Goal: Task Accomplishment & Management: Manage account settings

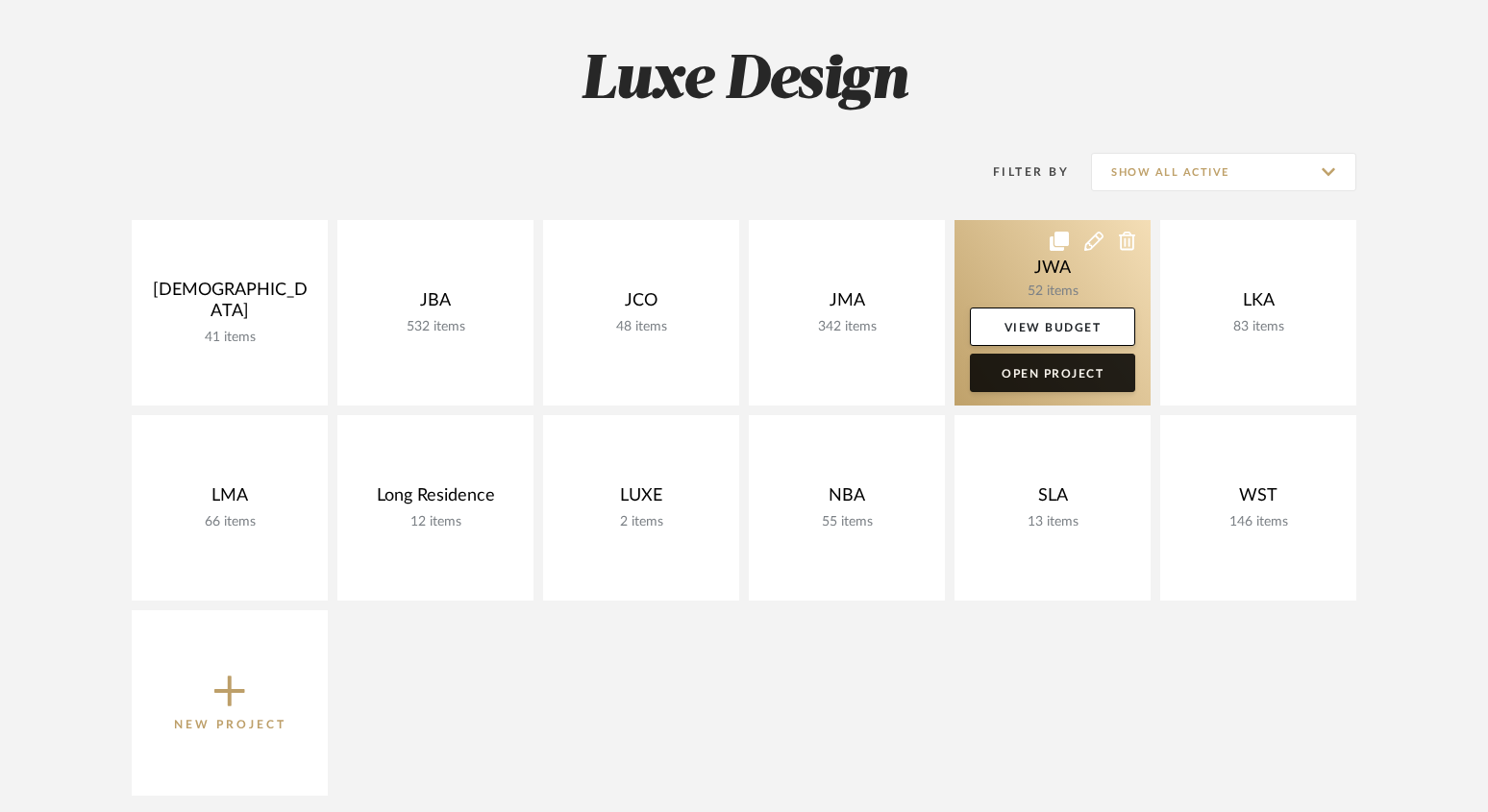
scroll to position [257, 0]
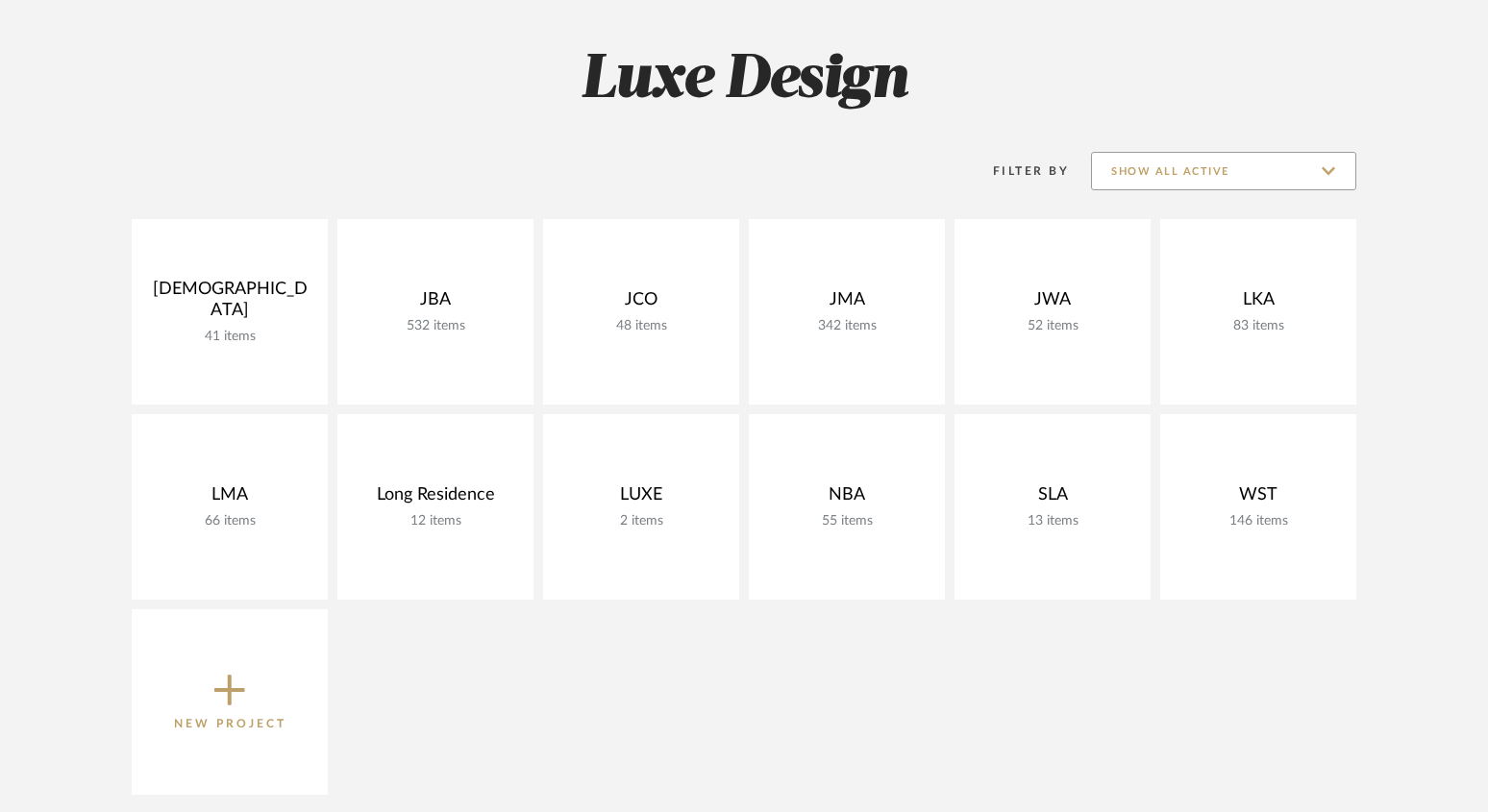
click at [1128, 174] on input "Show All Active" at bounding box center [1224, 171] width 265 height 39
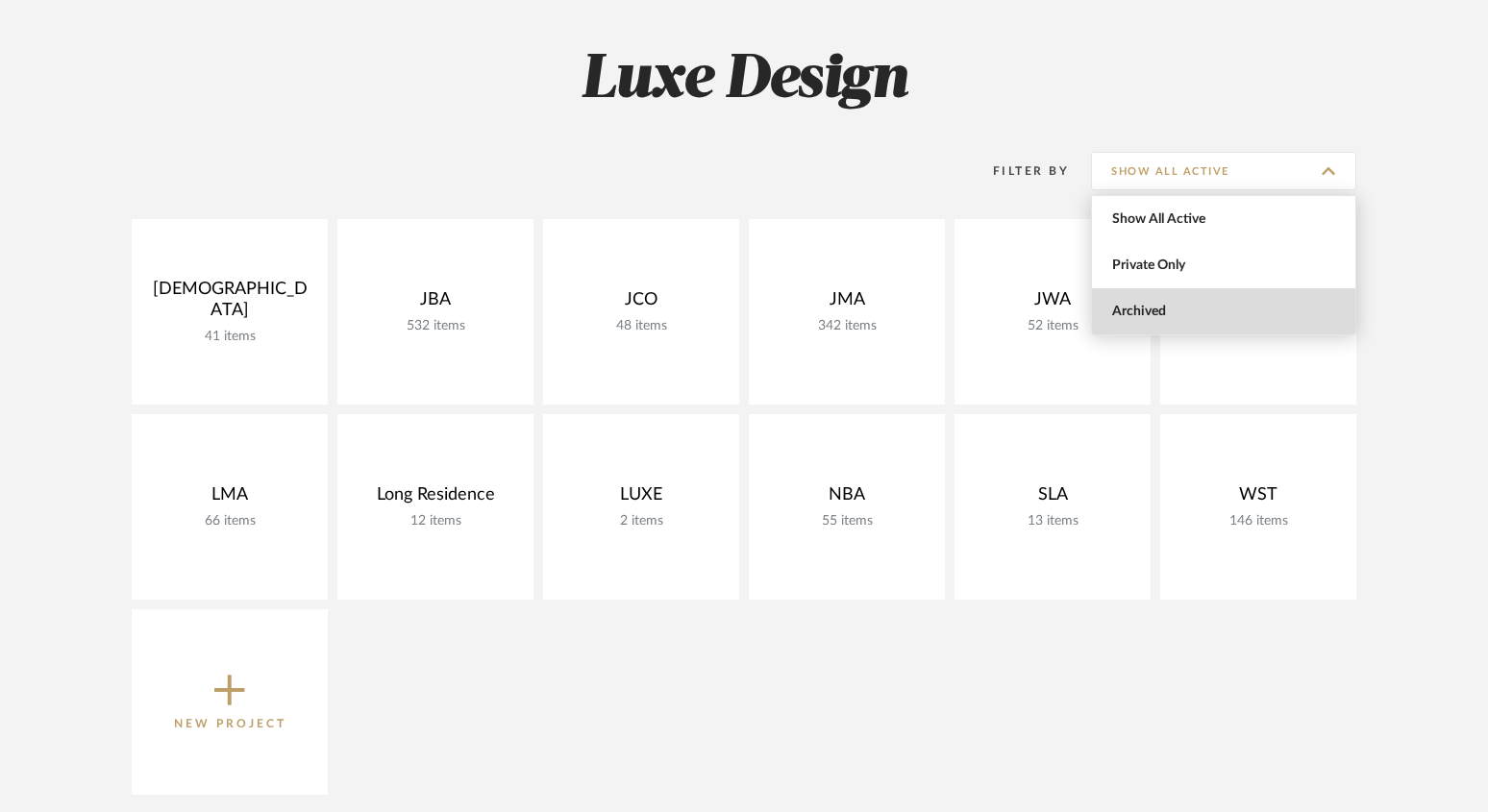
click at [1128, 309] on span "Archived" at bounding box center [1225, 312] width 228 height 16
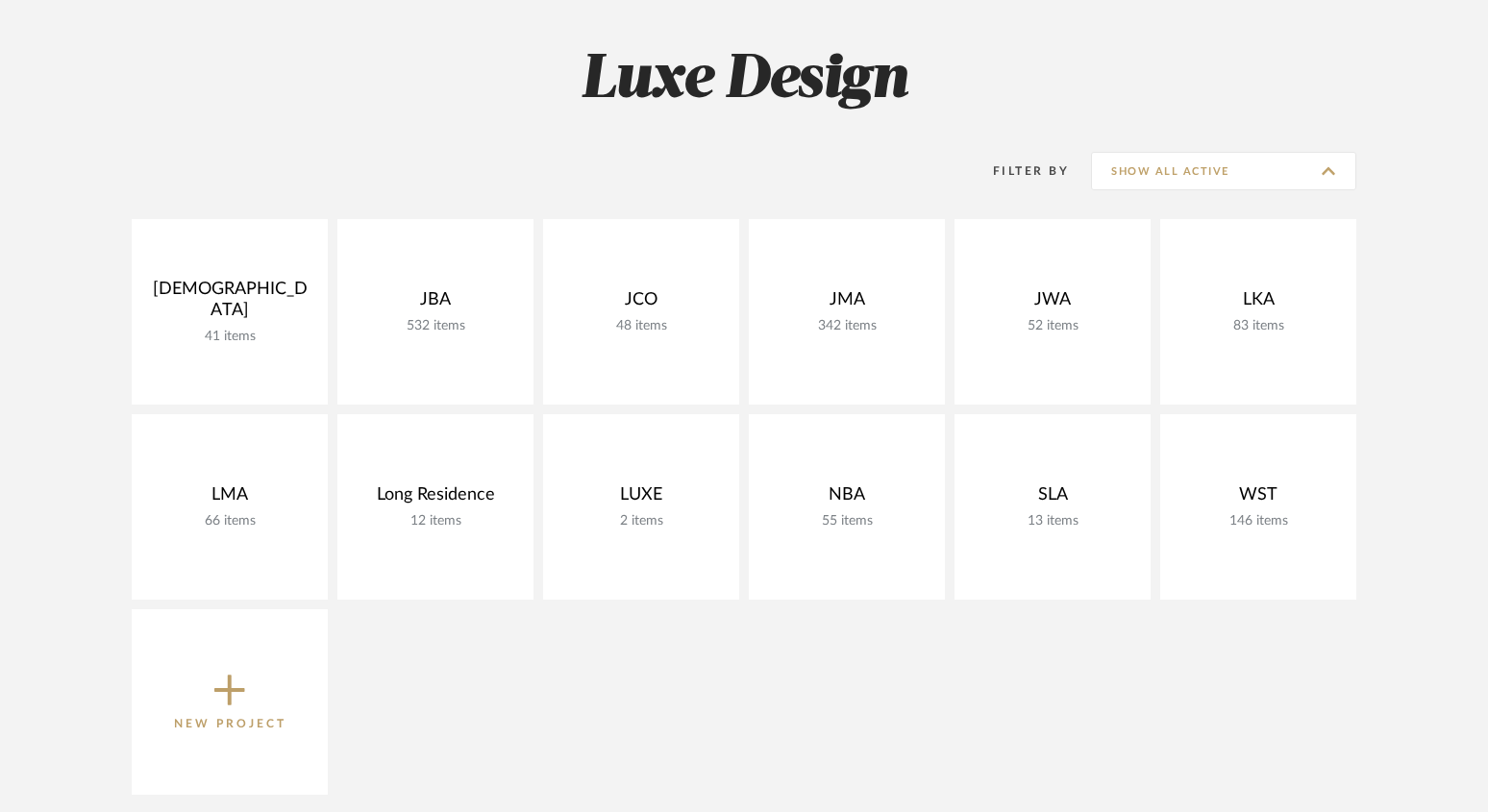
type input "Archived"
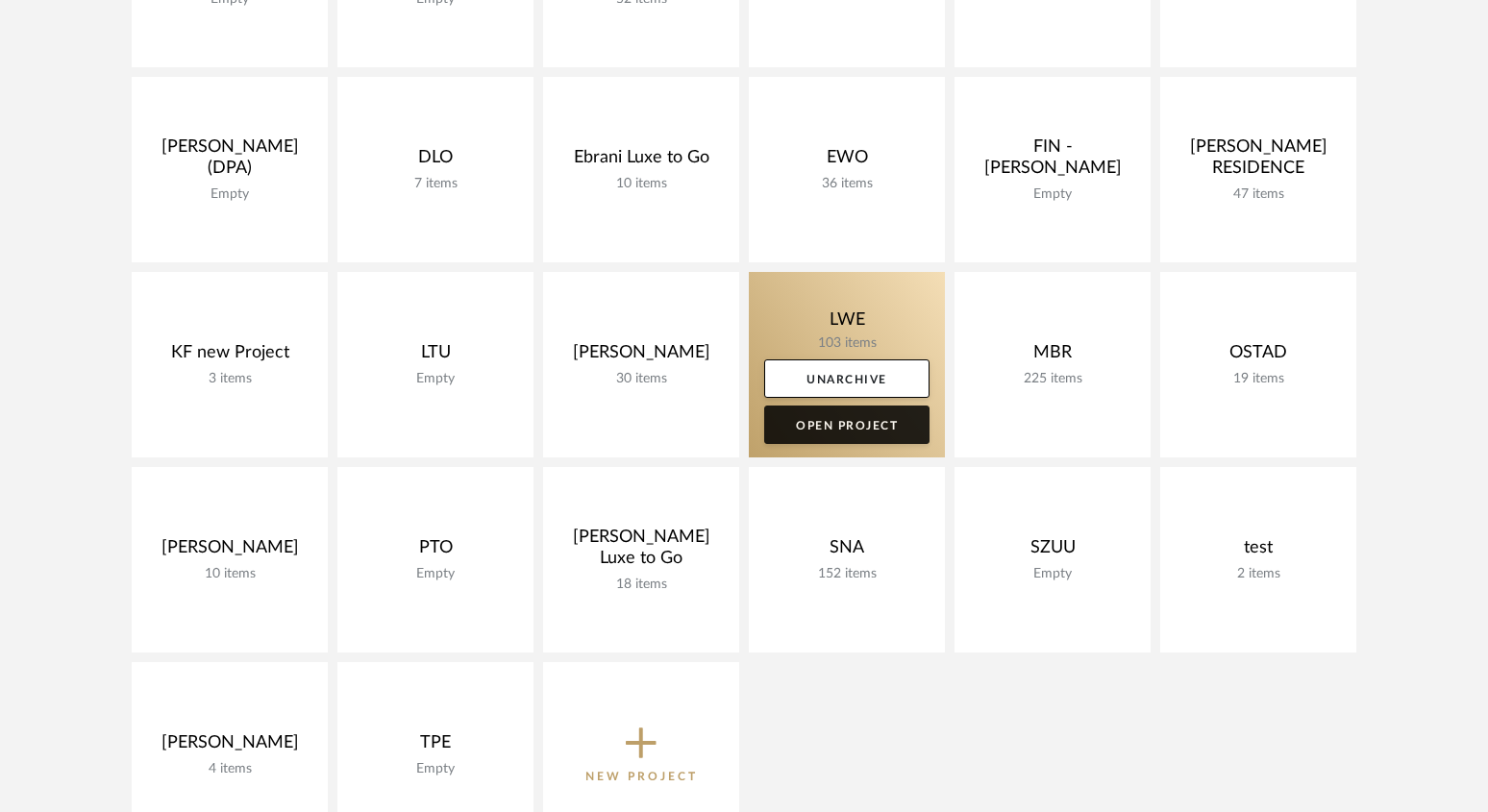
scroll to position [624, 0]
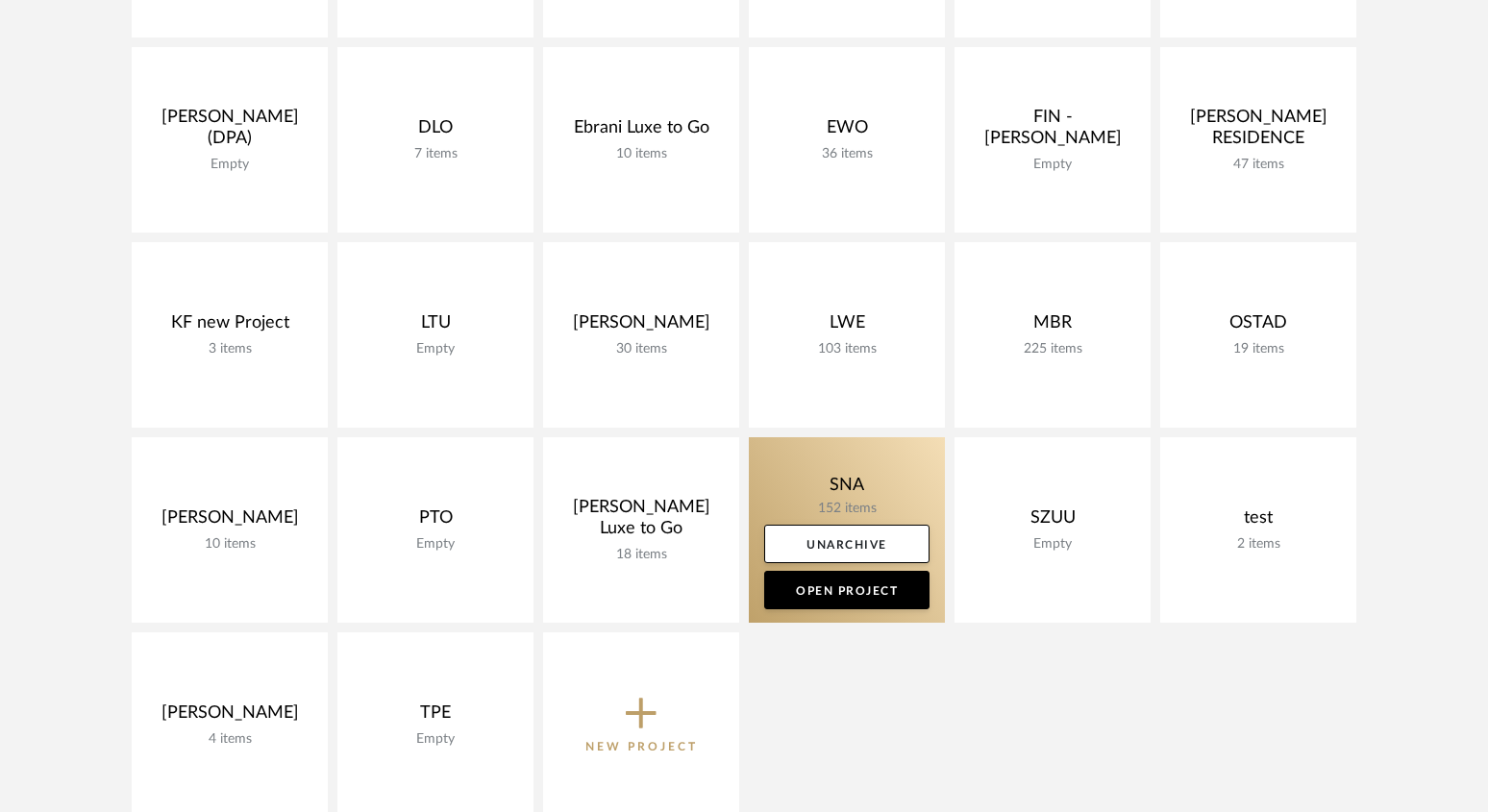
click at [875, 460] on link at bounding box center [846, 530] width 196 height 186
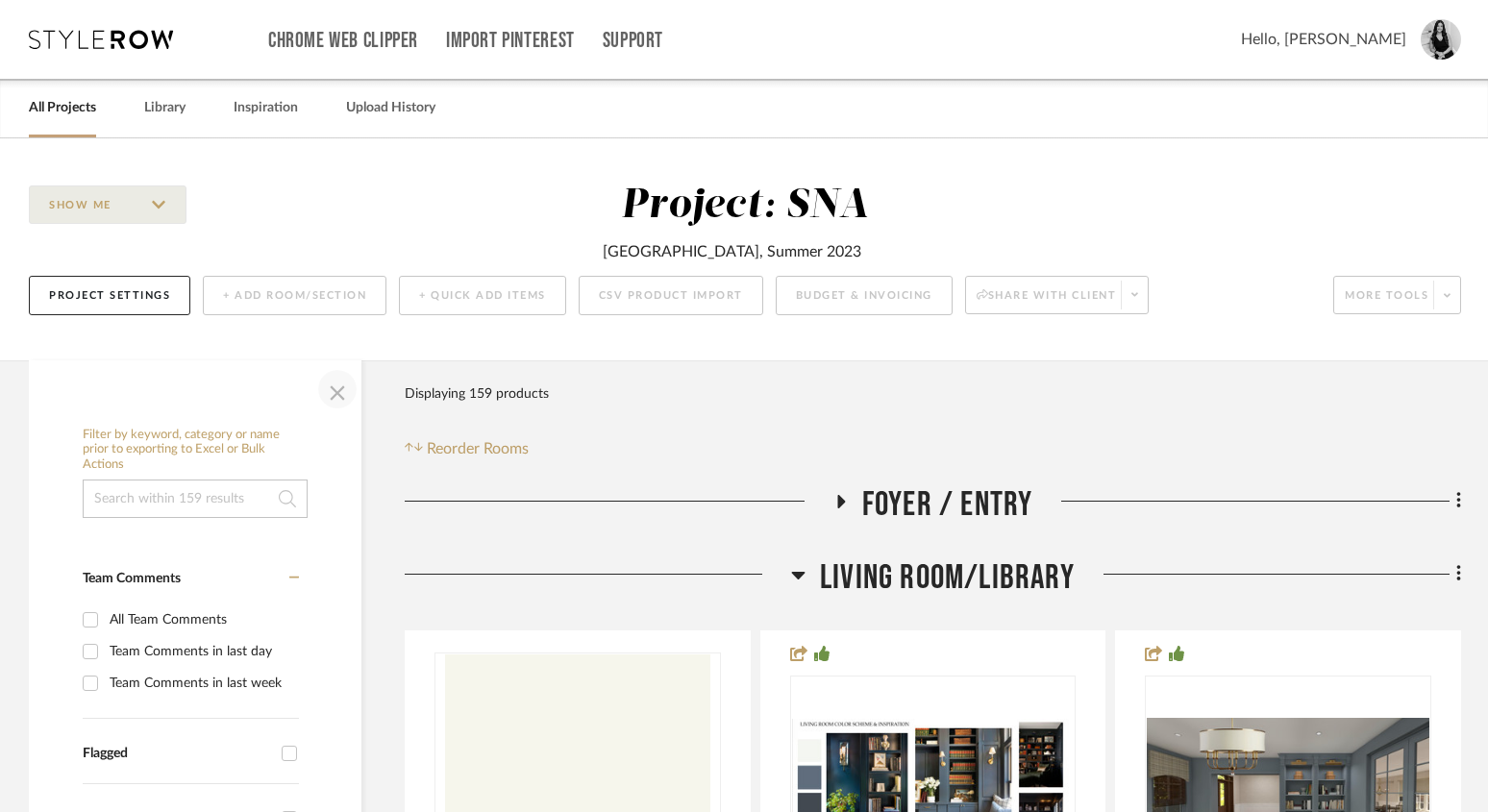
click at [337, 397] on span "button" at bounding box center [338, 389] width 46 height 46
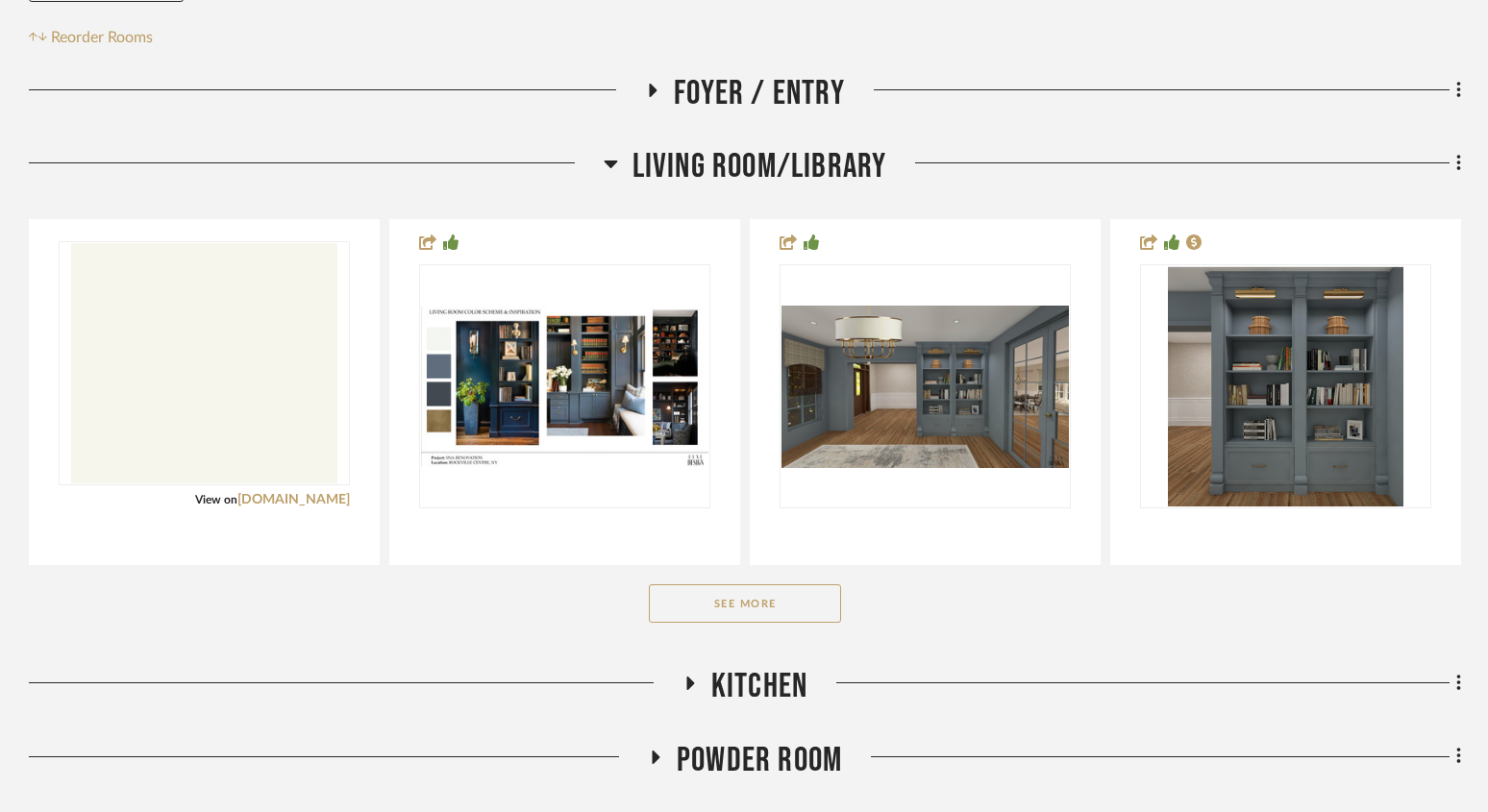
scroll to position [520, 0]
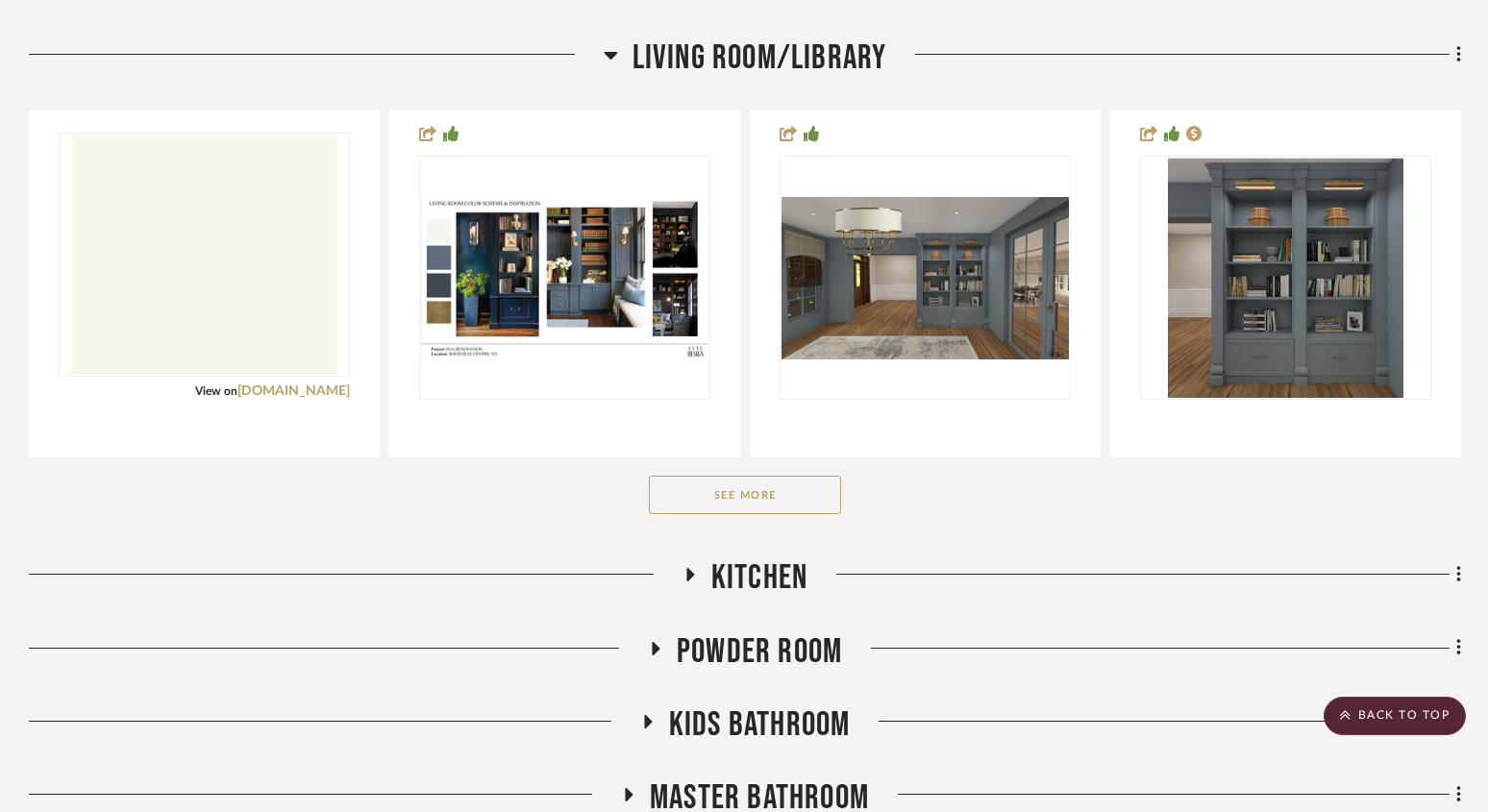
click at [687, 557] on div "Foyer / Entry Living Room/Library Simply White 2143-70 View on benjaminmoore.co…" at bounding box center [744, 432] width 1432 height 935
click at [689, 573] on icon at bounding box center [690, 575] width 8 height 14
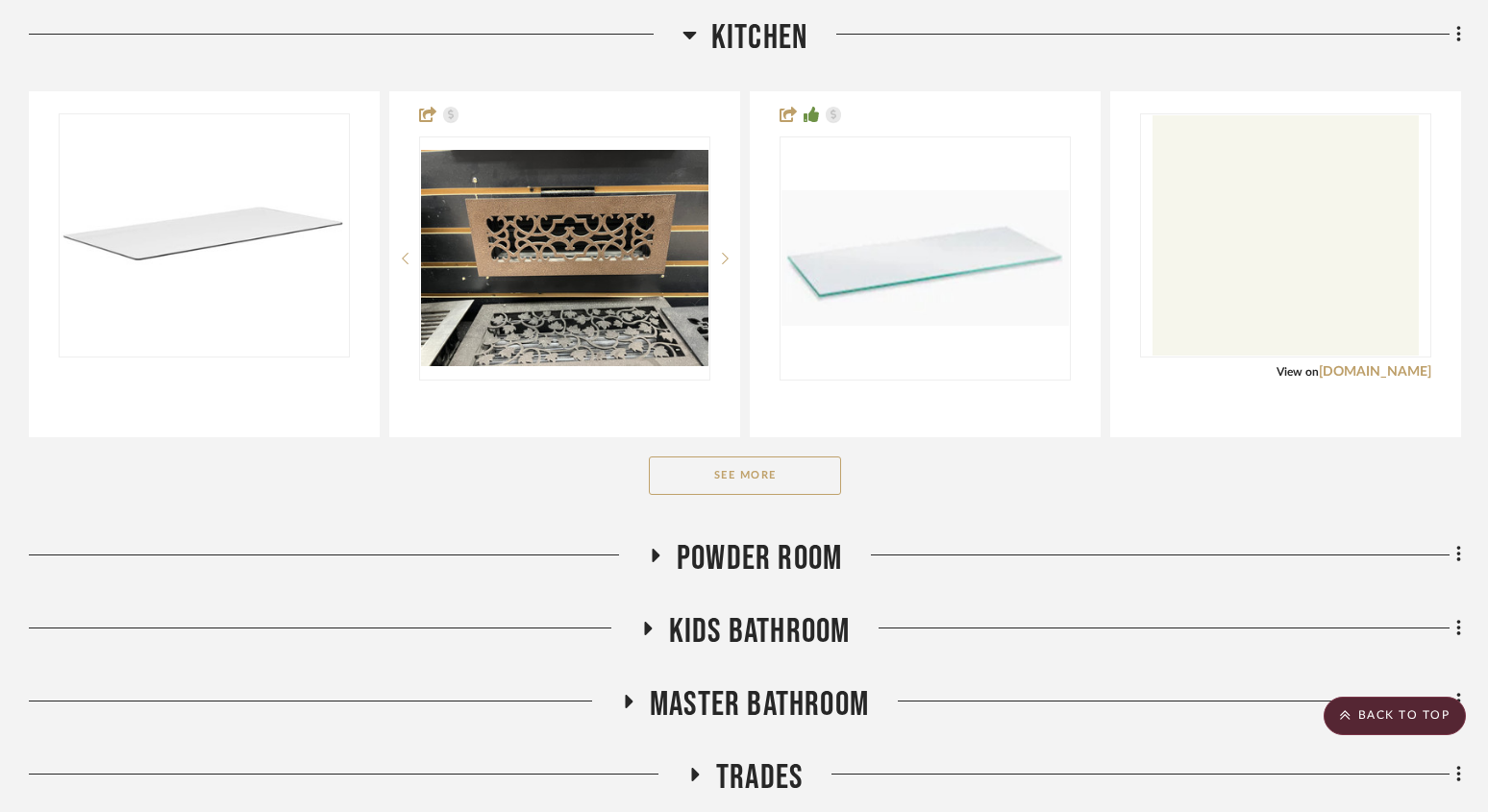
scroll to position [1060, 0]
click at [786, 489] on button "See More" at bounding box center [744, 475] width 193 height 39
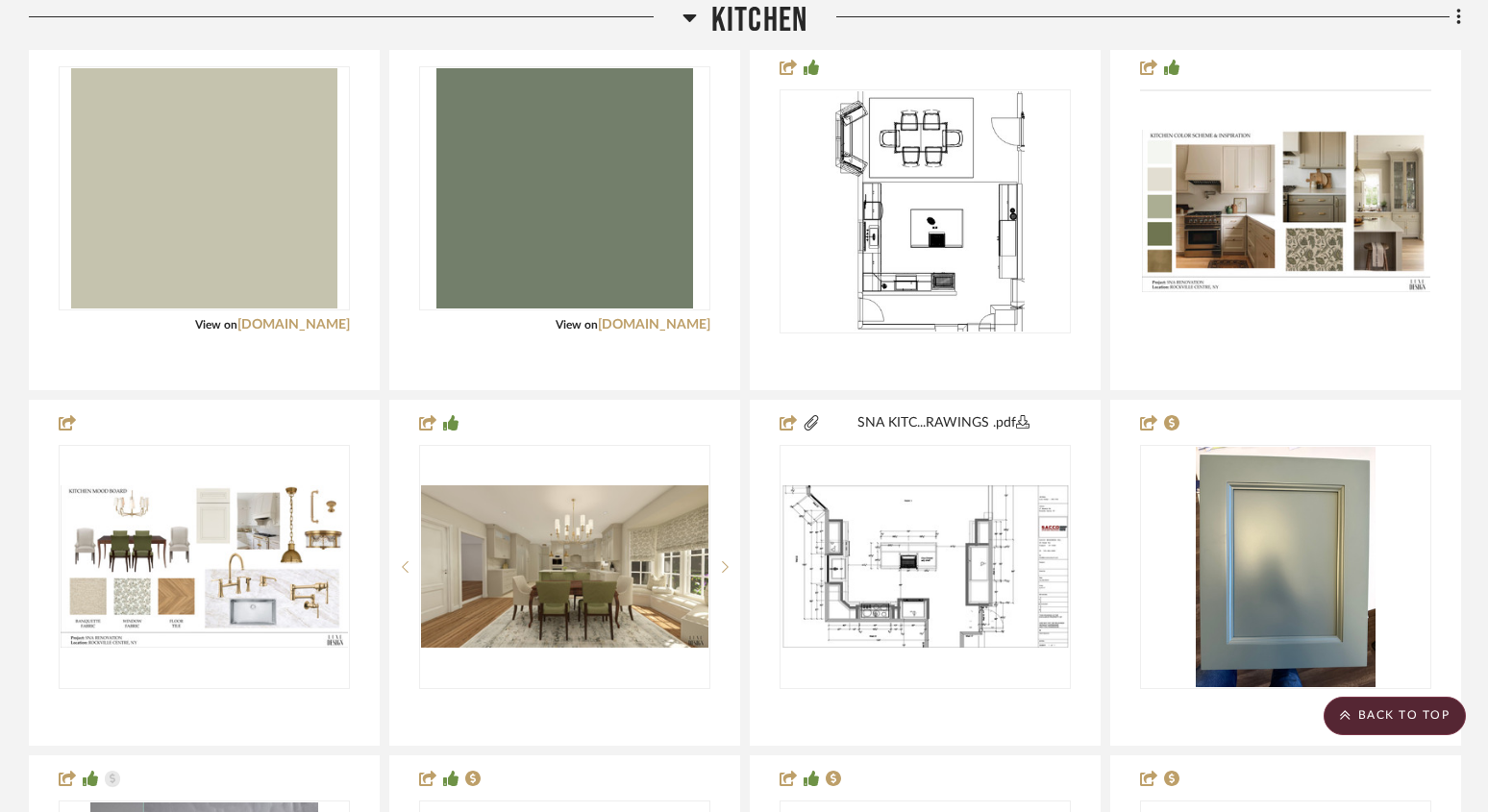
scroll to position [1459, 0]
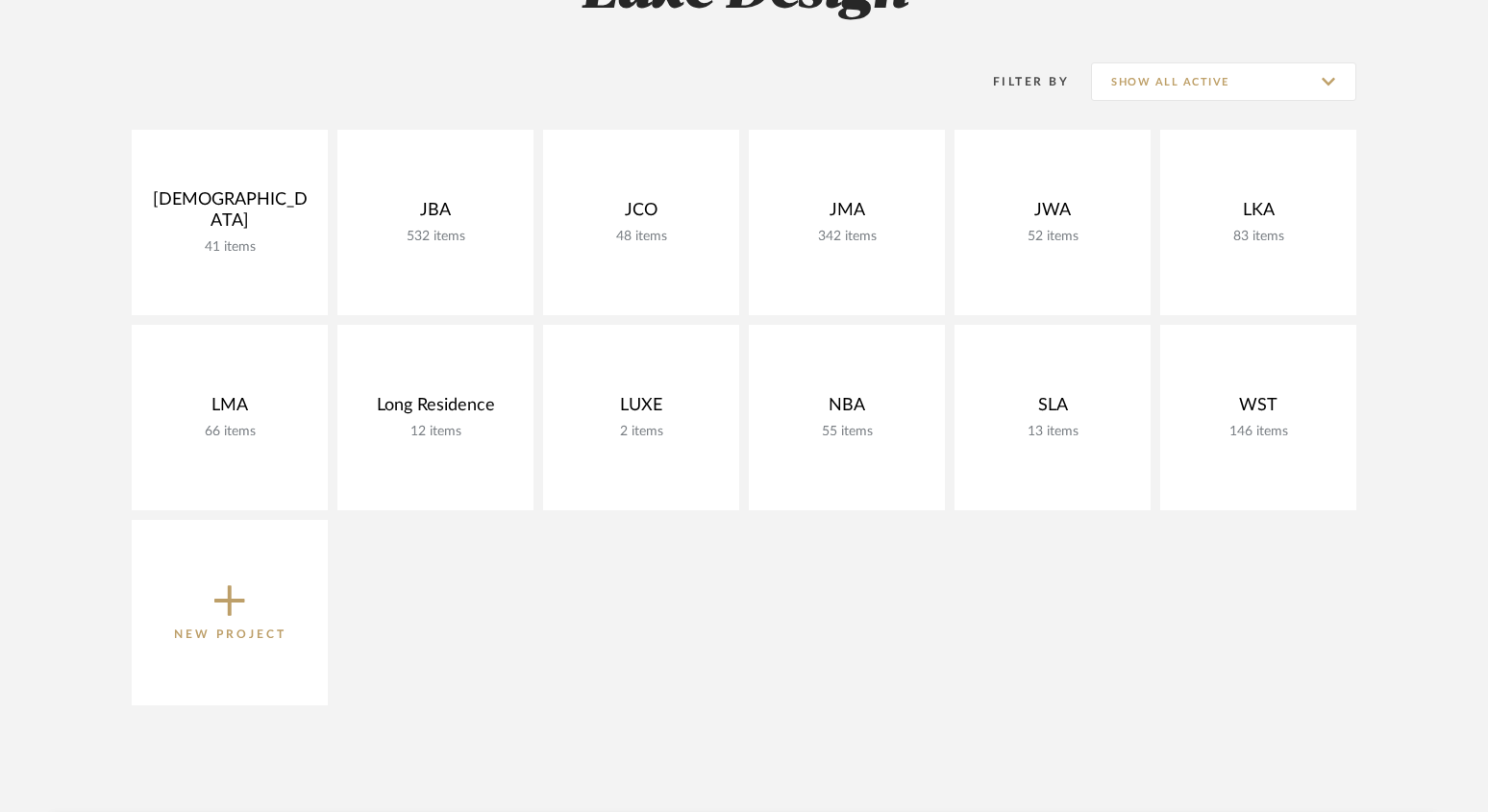
scroll to position [346, 0]
click at [1260, 62] on div "Filter By Show All Active" at bounding box center [1151, 82] width 410 height 48
click at [1244, 77] on input "Show All Active" at bounding box center [1224, 82] width 265 height 39
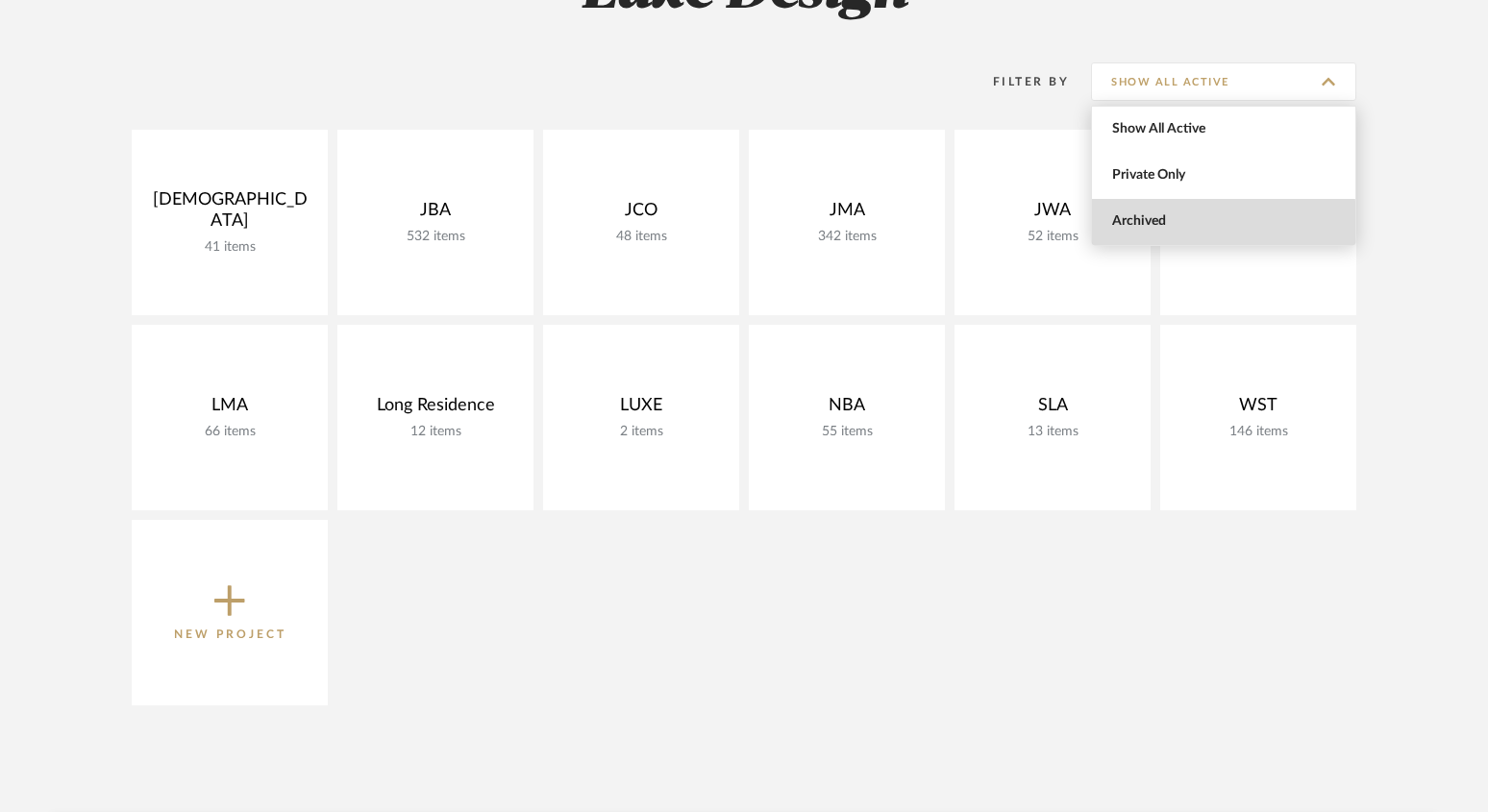
click at [1165, 227] on span "Archived" at bounding box center [1225, 221] width 228 height 16
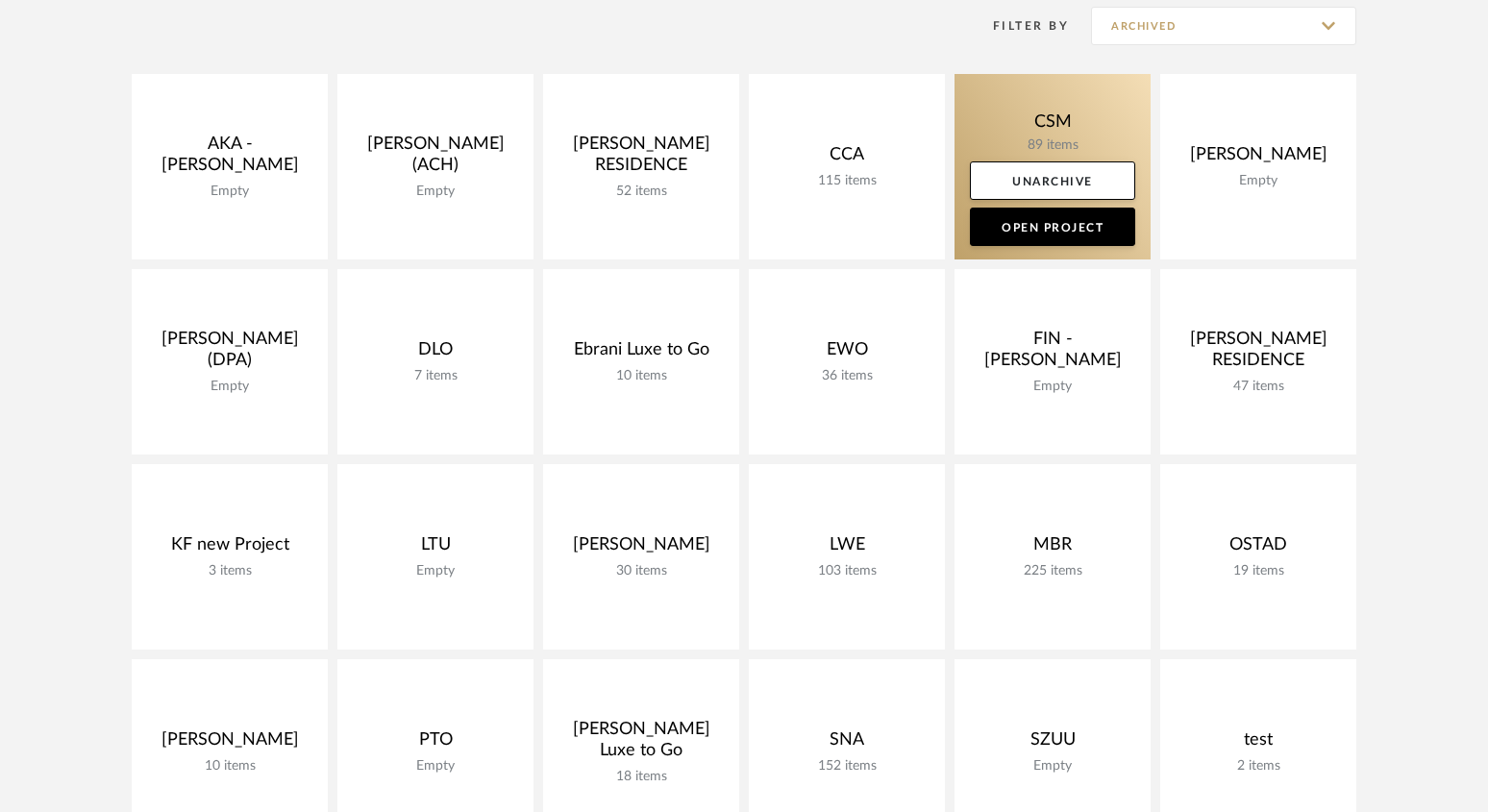
scroll to position [401, 0]
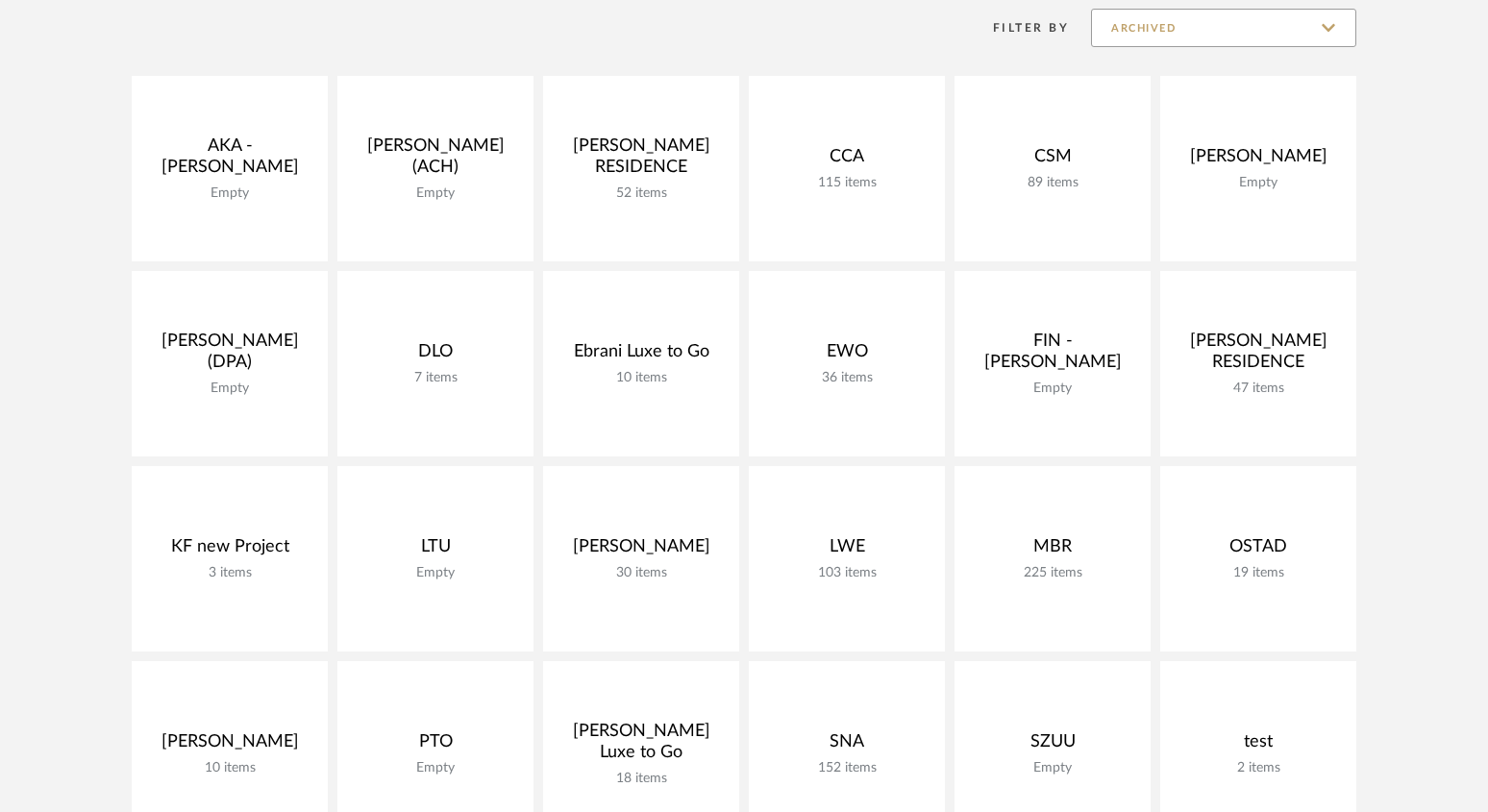
click at [1243, 43] on input "Archived" at bounding box center [1224, 28] width 265 height 39
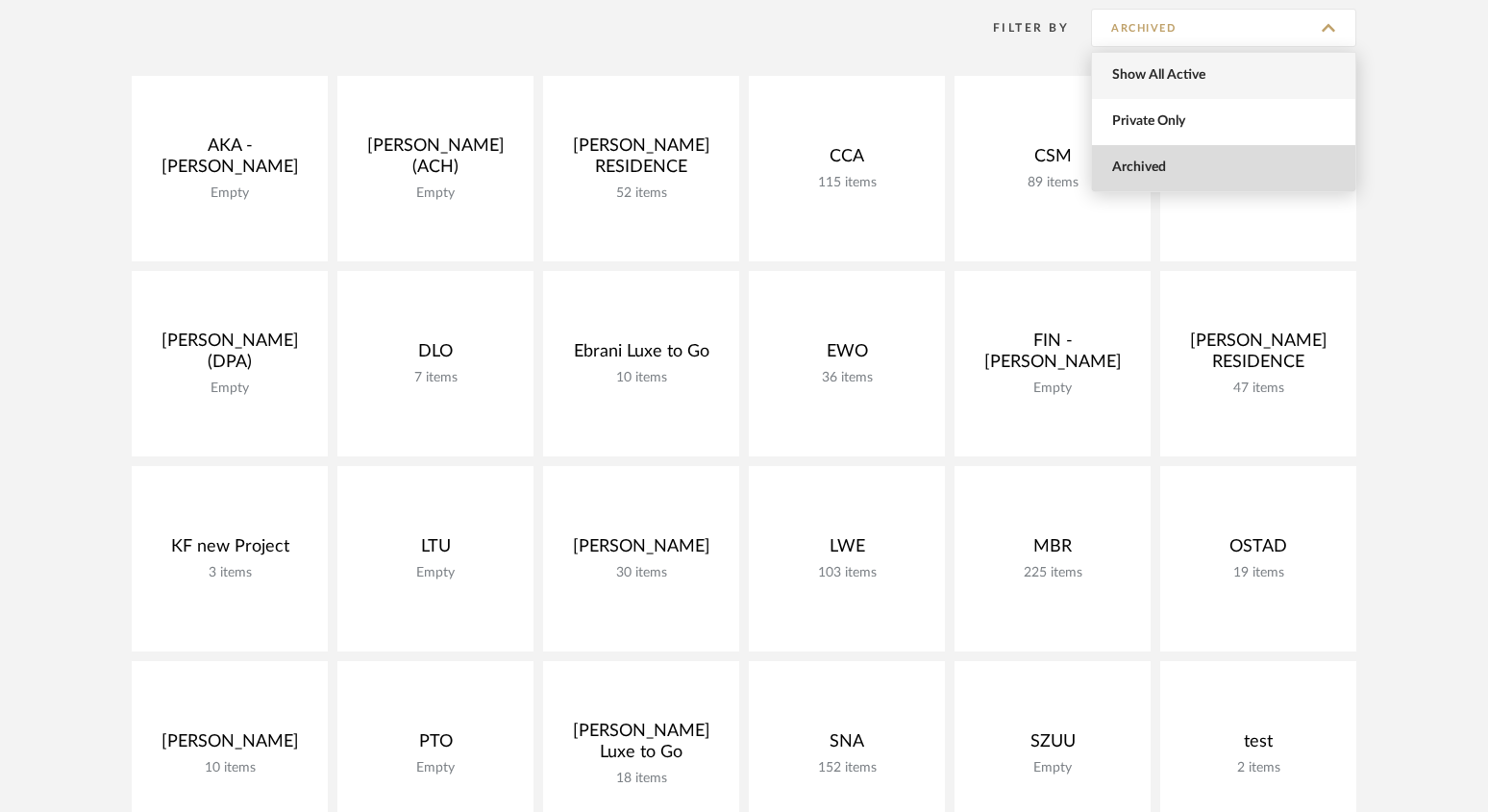
click at [1169, 77] on span "Show All Active" at bounding box center [1225, 75] width 228 height 16
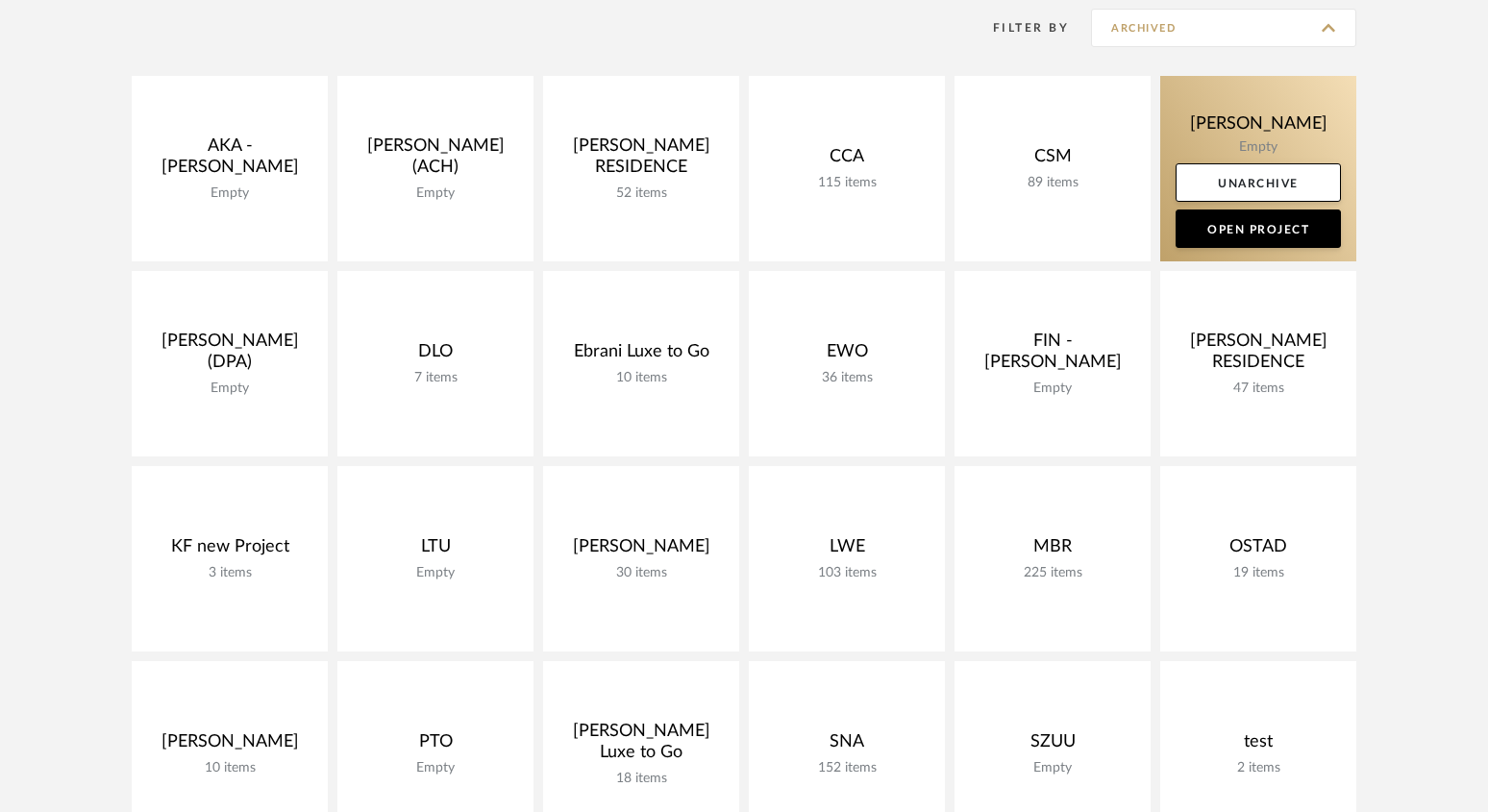
type input "Show All Active"
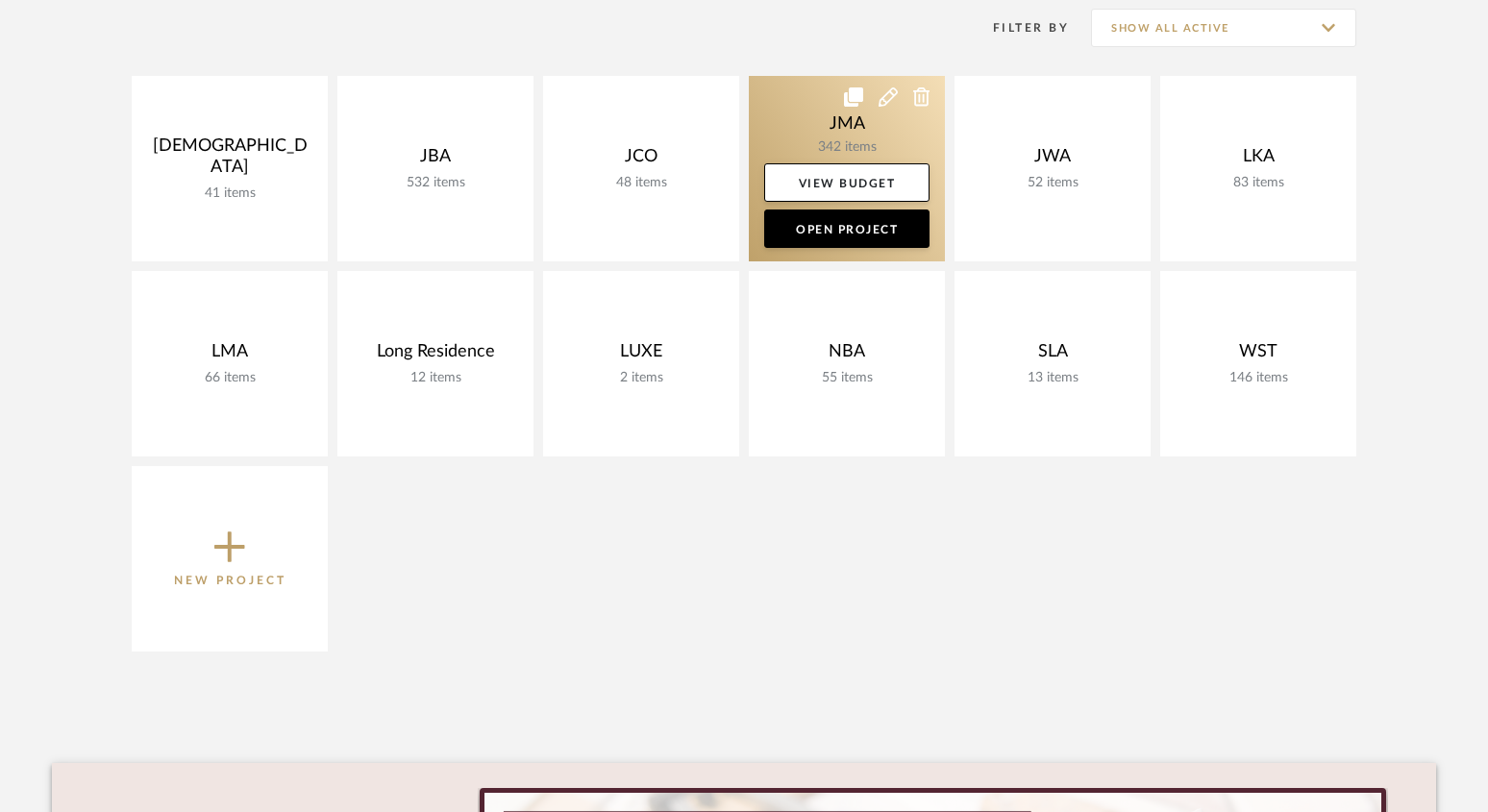
click at [839, 144] on link at bounding box center [846, 168] width 196 height 186
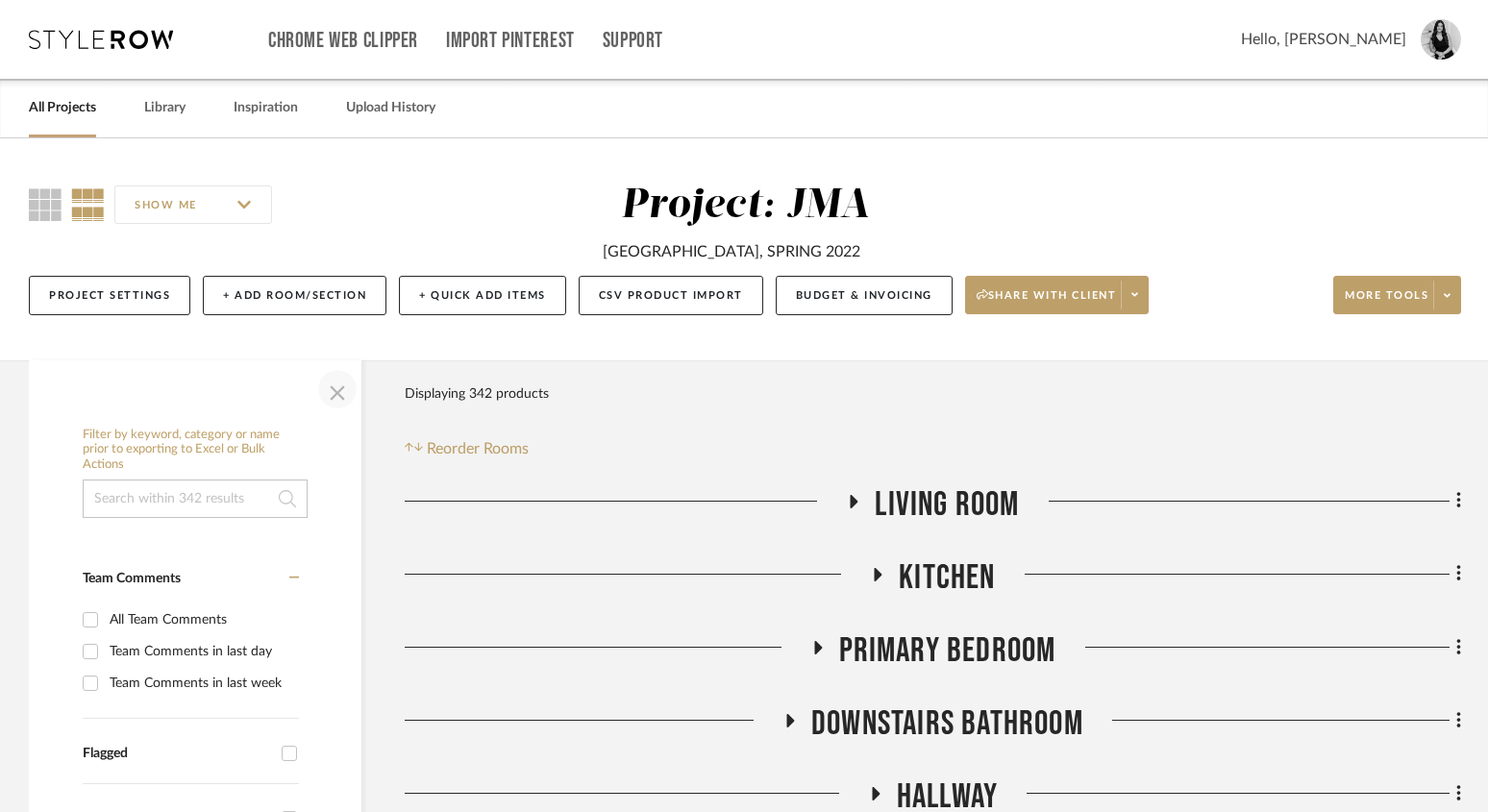
click at [343, 388] on span "button" at bounding box center [338, 389] width 46 height 46
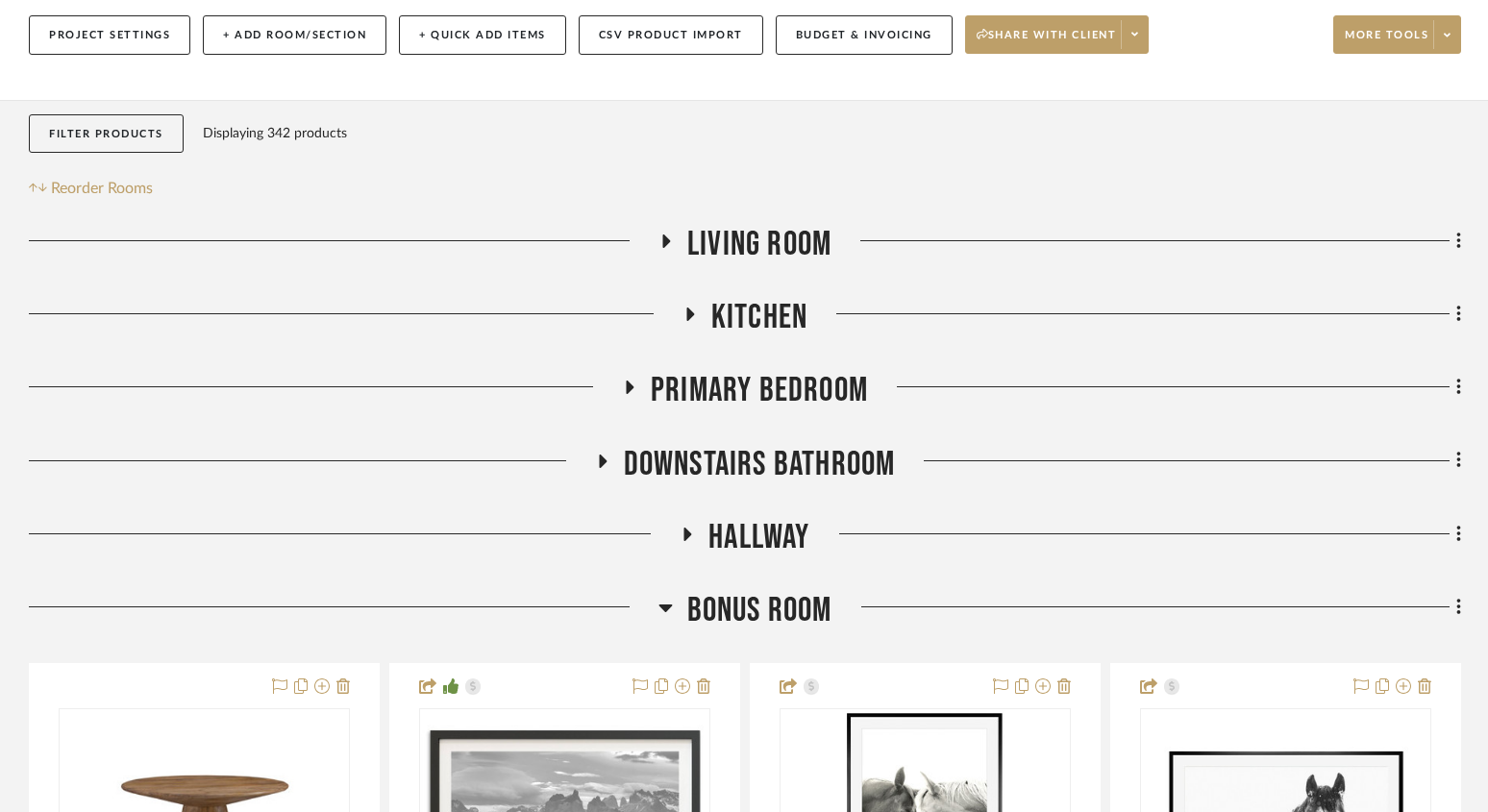
scroll to position [264, 0]
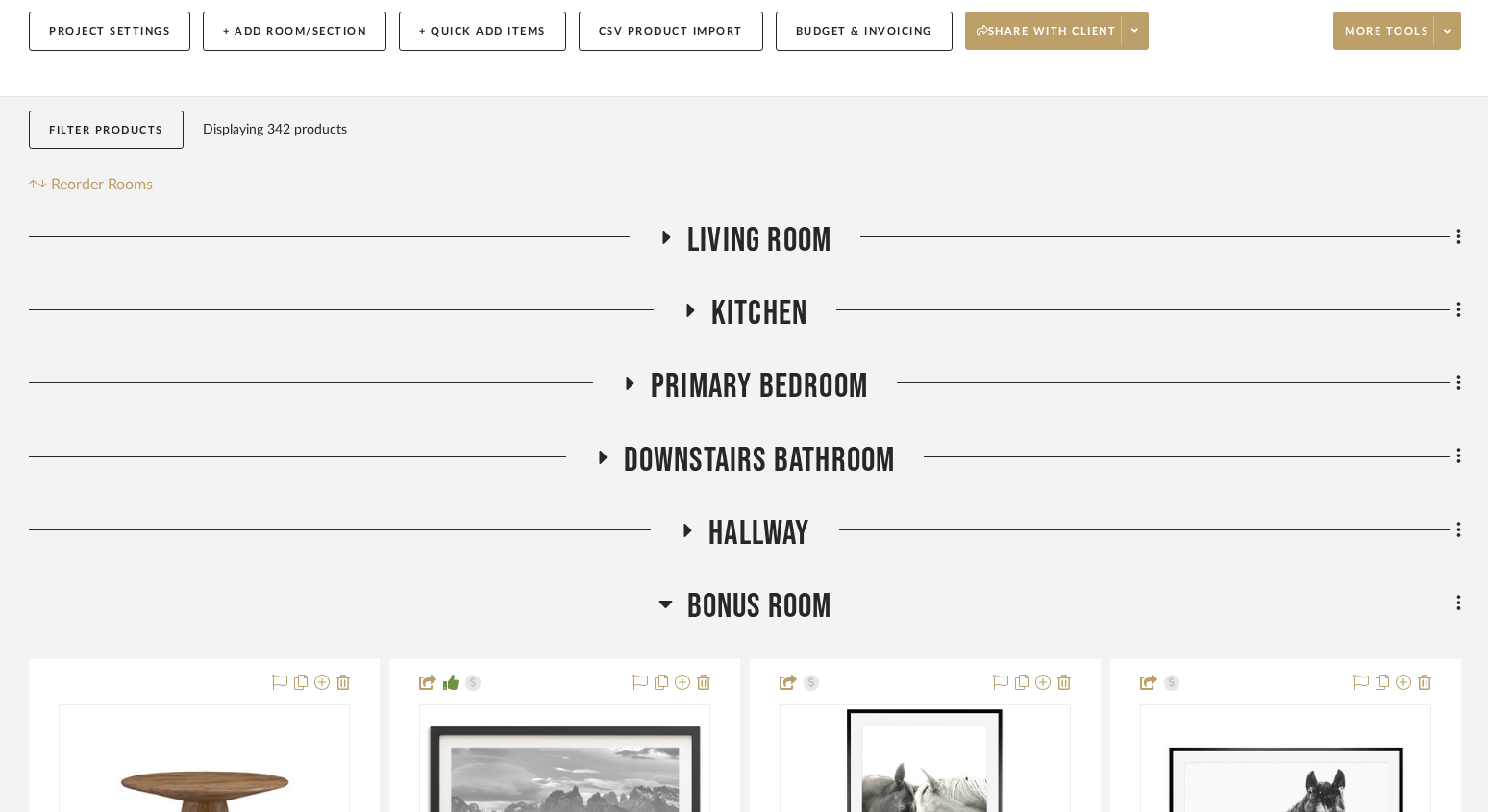
click at [664, 601] on icon at bounding box center [665, 604] width 14 height 8
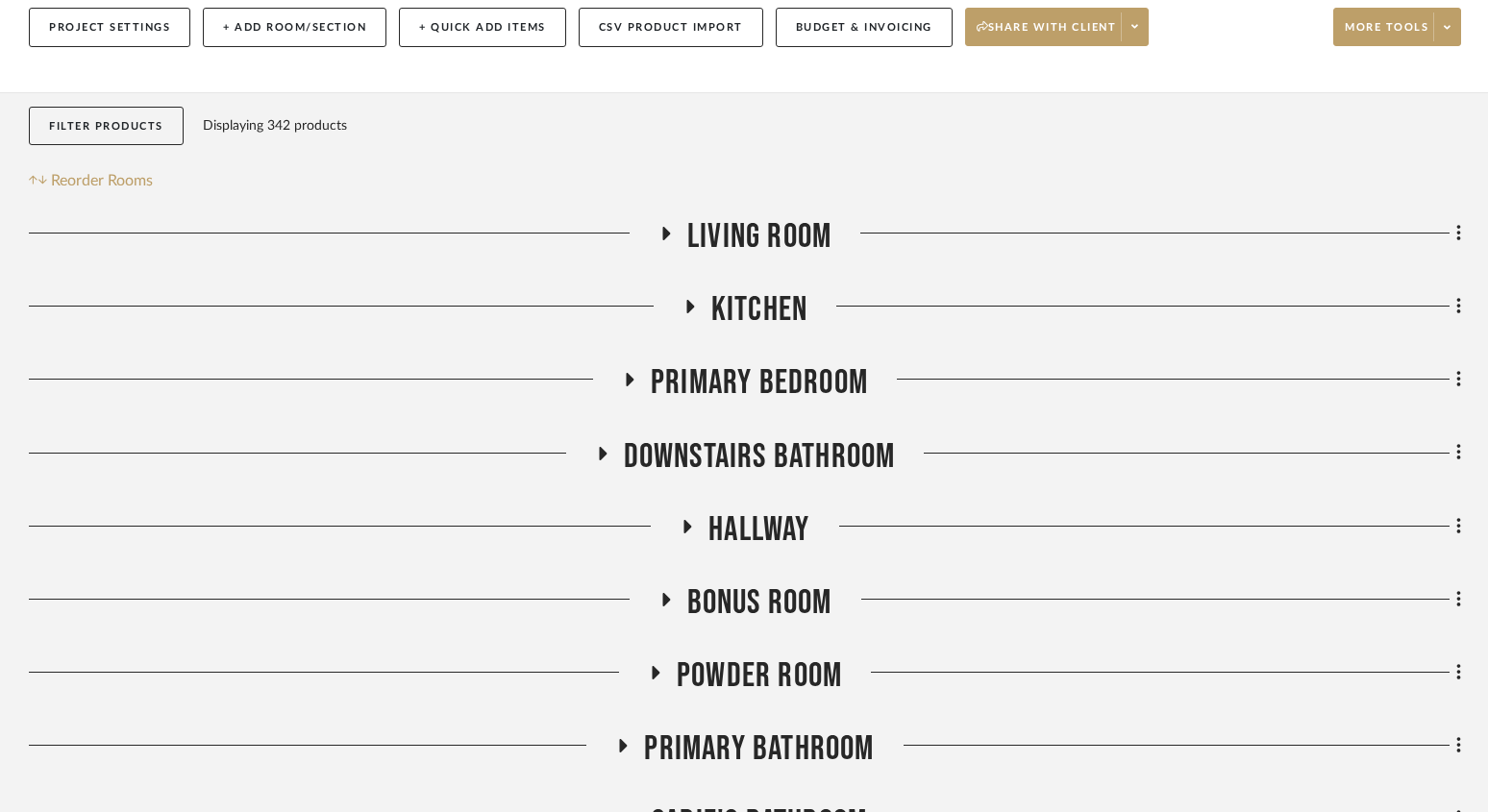
click at [655, 666] on icon at bounding box center [654, 673] width 23 height 15
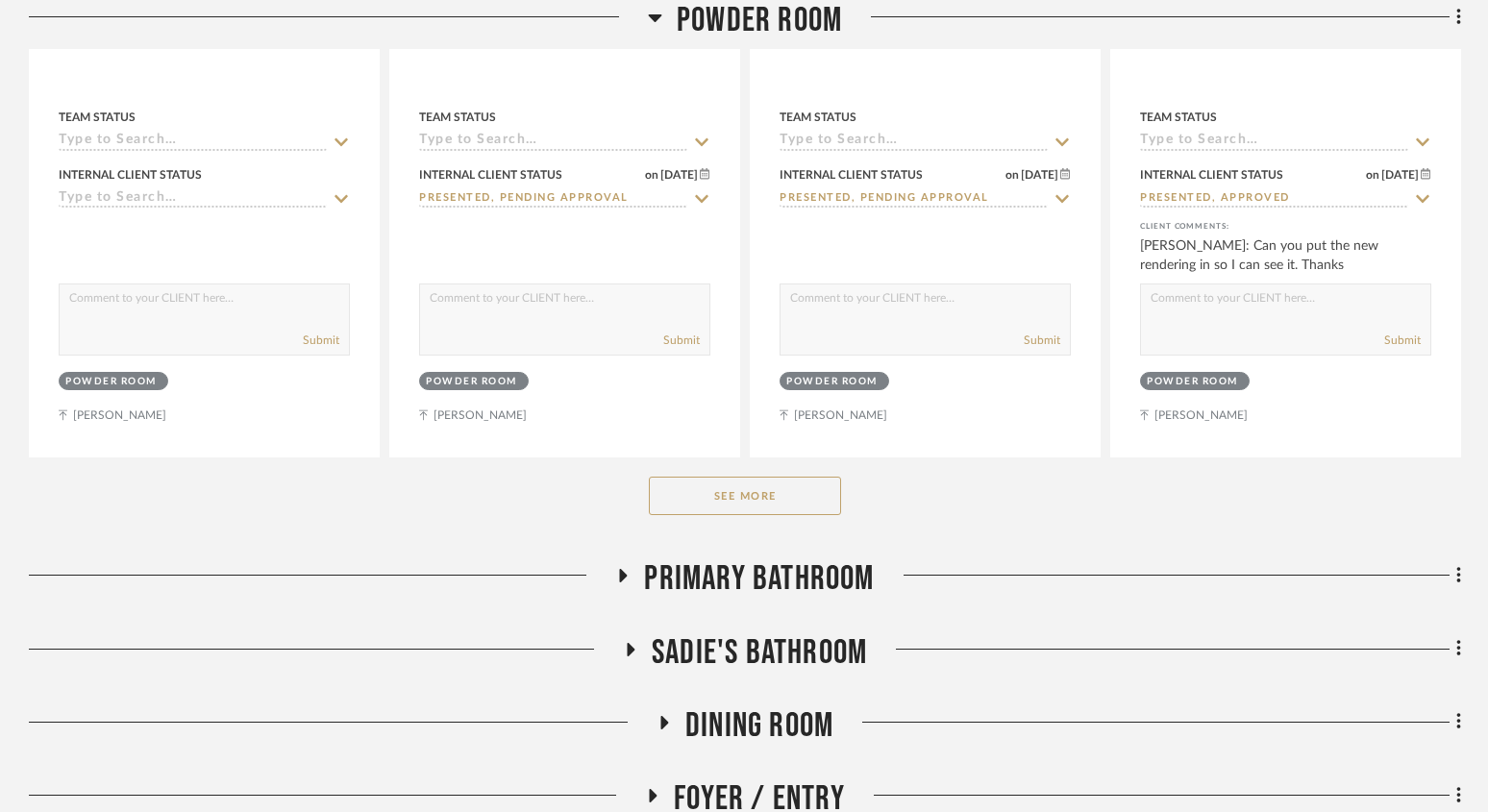
scroll to position [1419, 0]
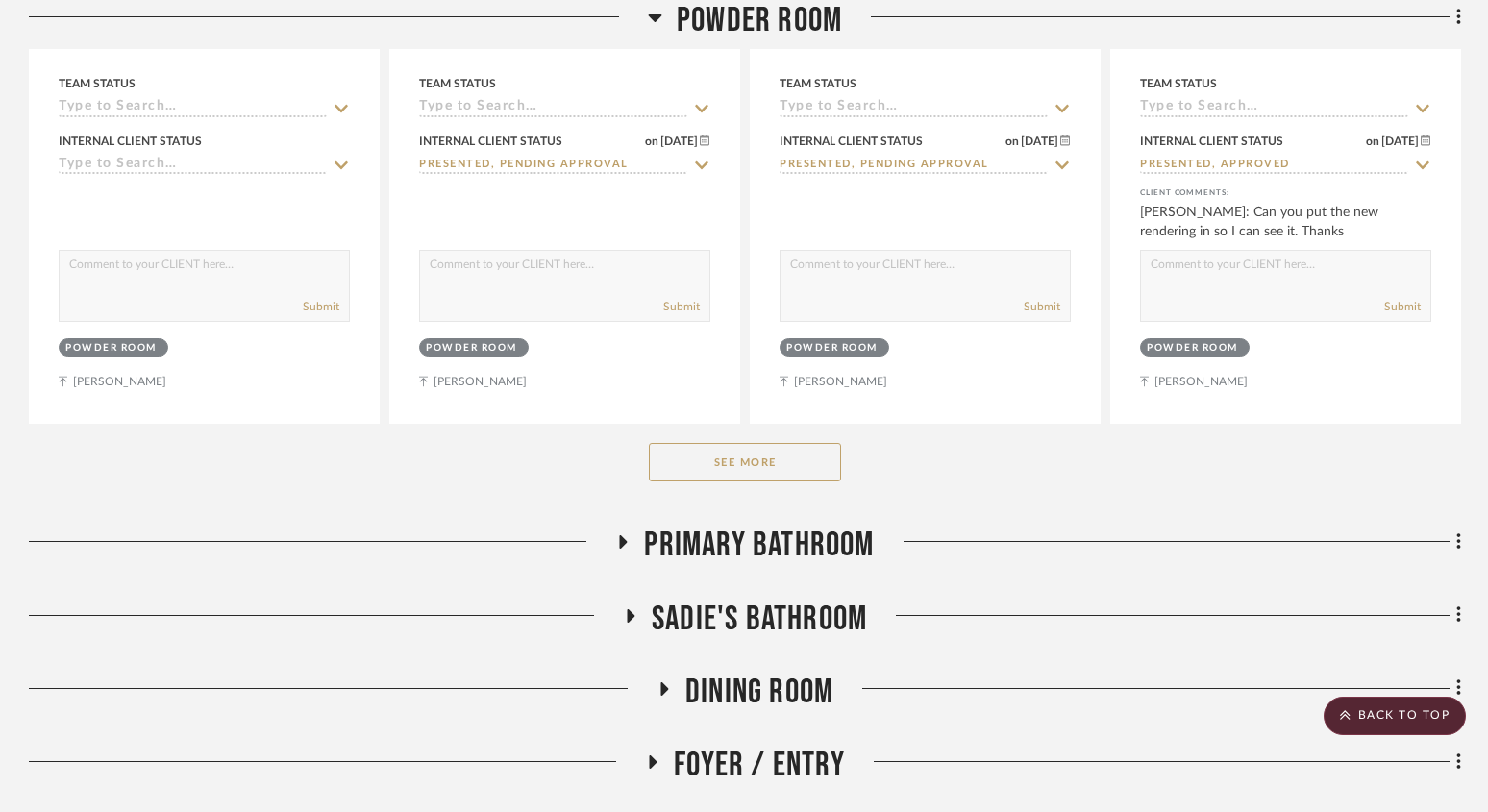
click at [741, 440] on div "See More" at bounding box center [744, 462] width 1432 height 76
click at [724, 460] on button "See More" at bounding box center [744, 463] width 193 height 39
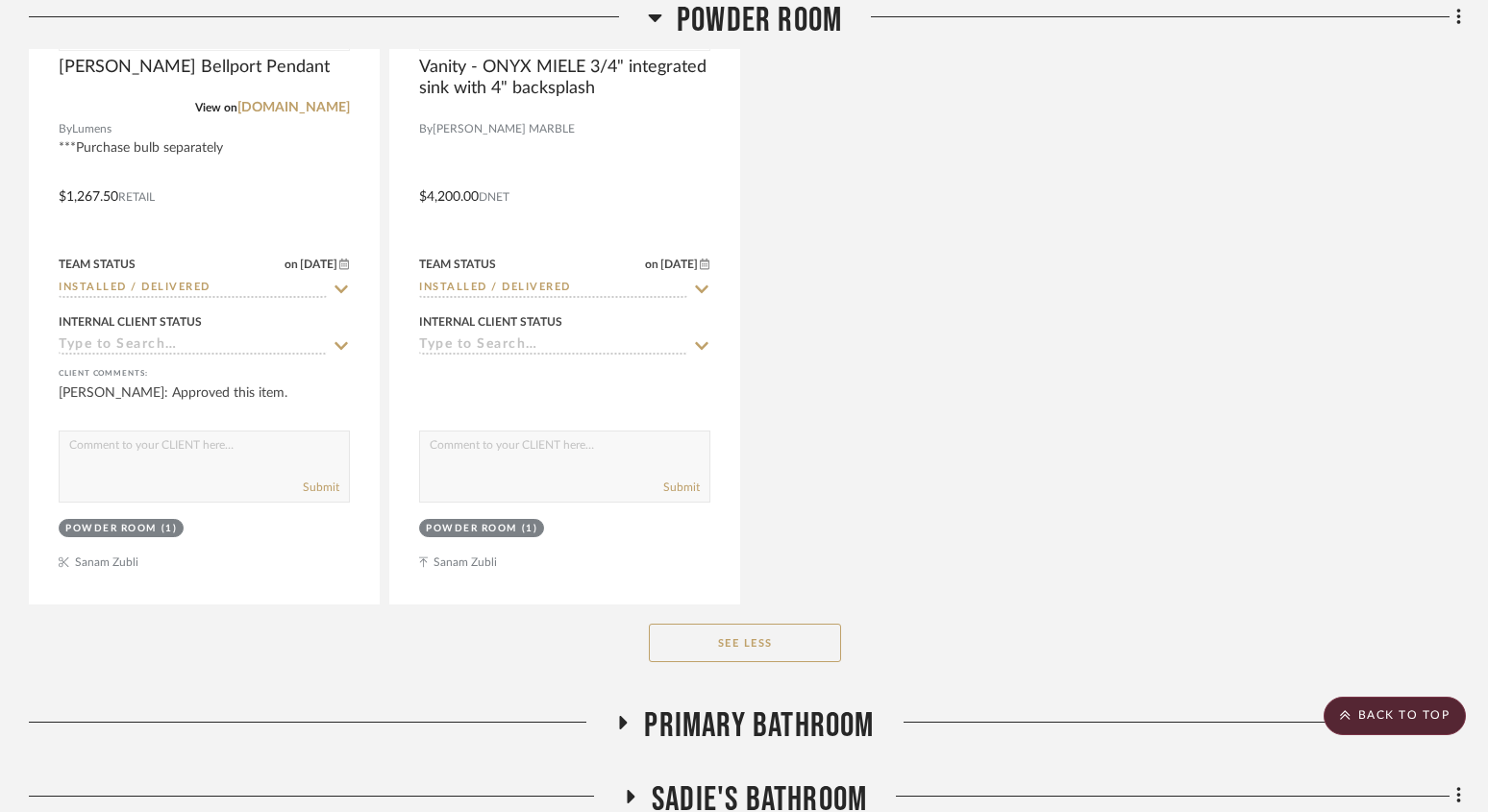
scroll to position [2040, 0]
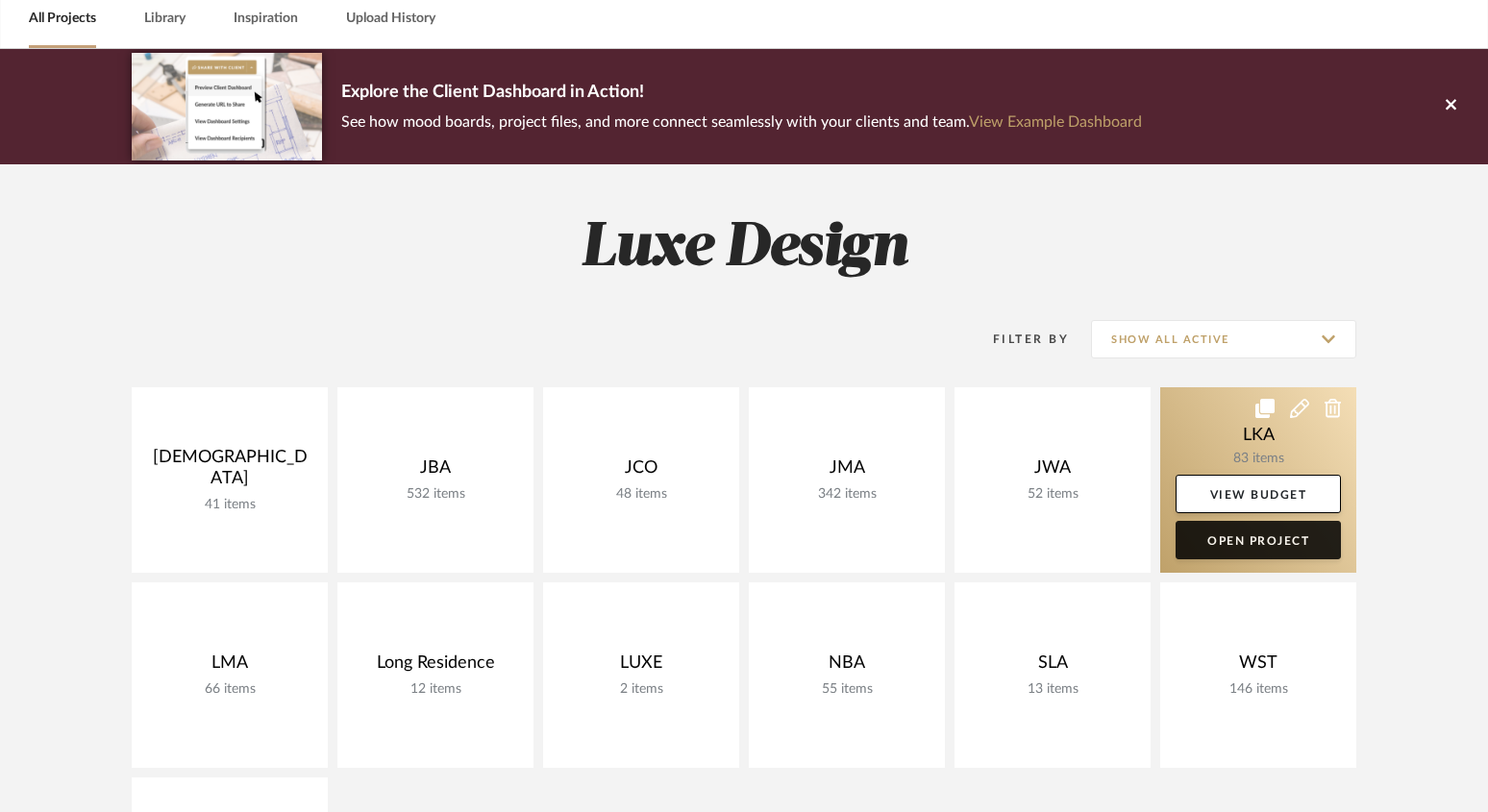
scroll to position [93, 0]
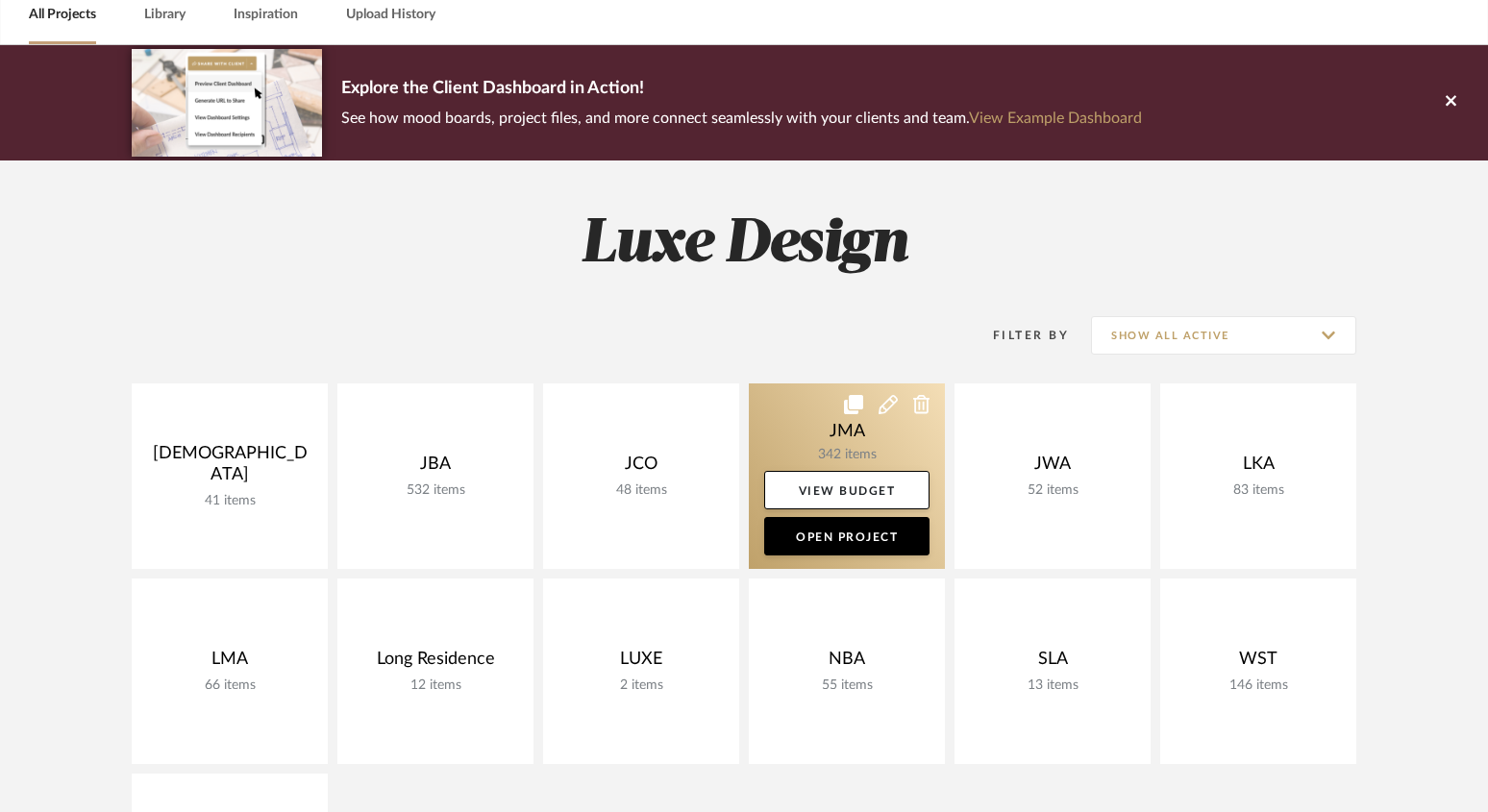
click at [888, 430] on link at bounding box center [846, 476] width 196 height 186
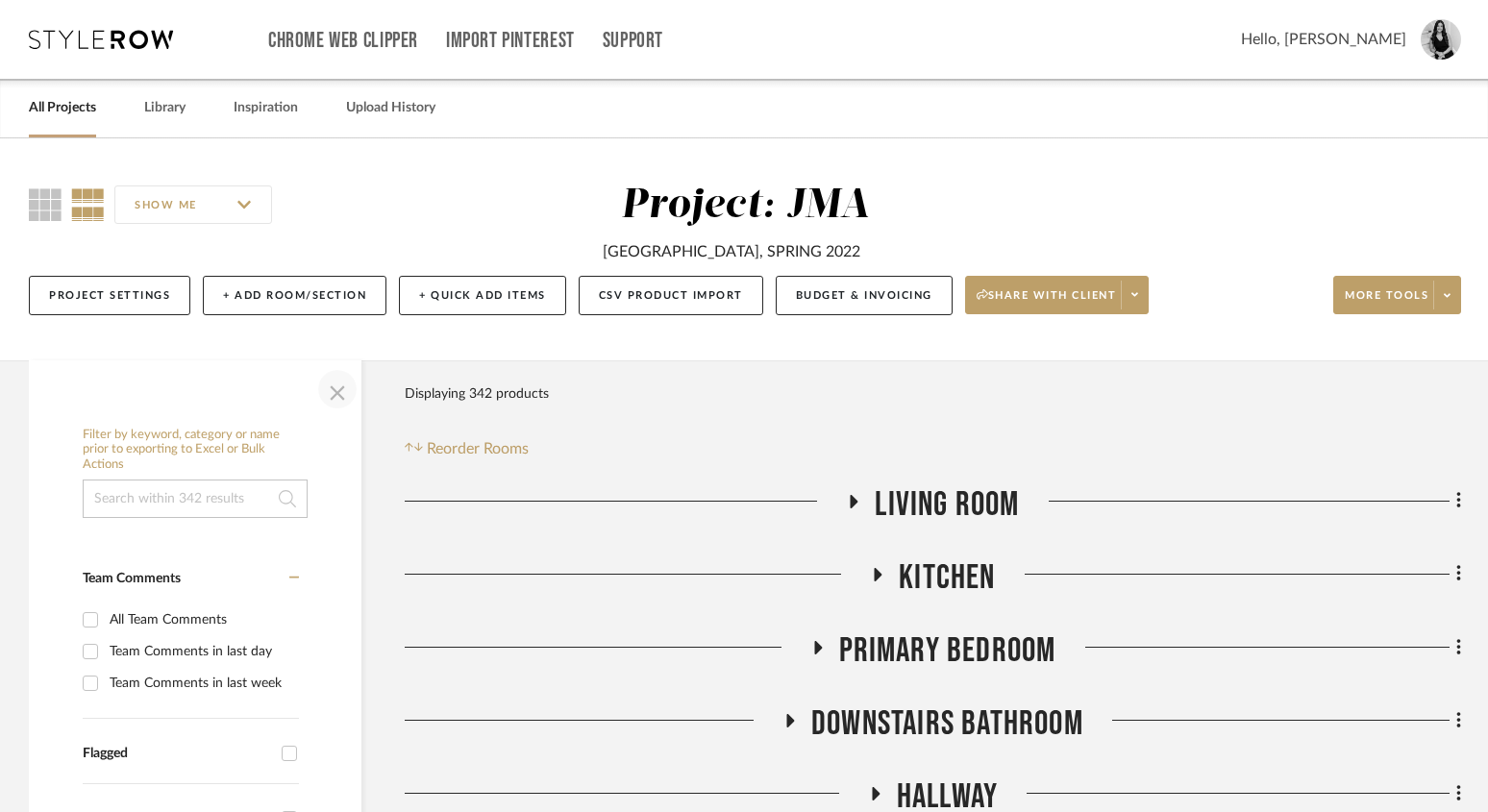
click at [337, 389] on span "button" at bounding box center [338, 389] width 46 height 46
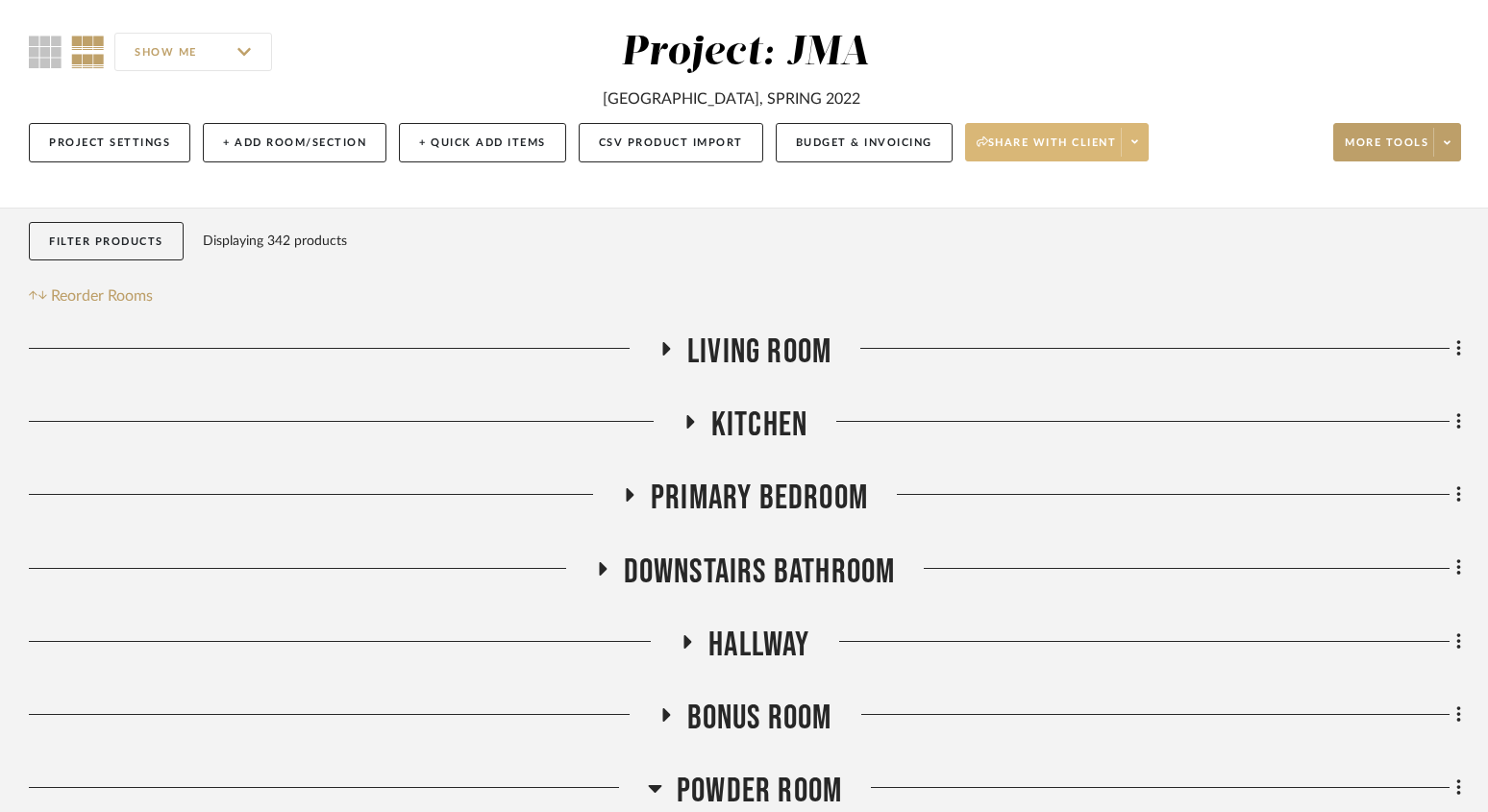
scroll to position [176, 0]
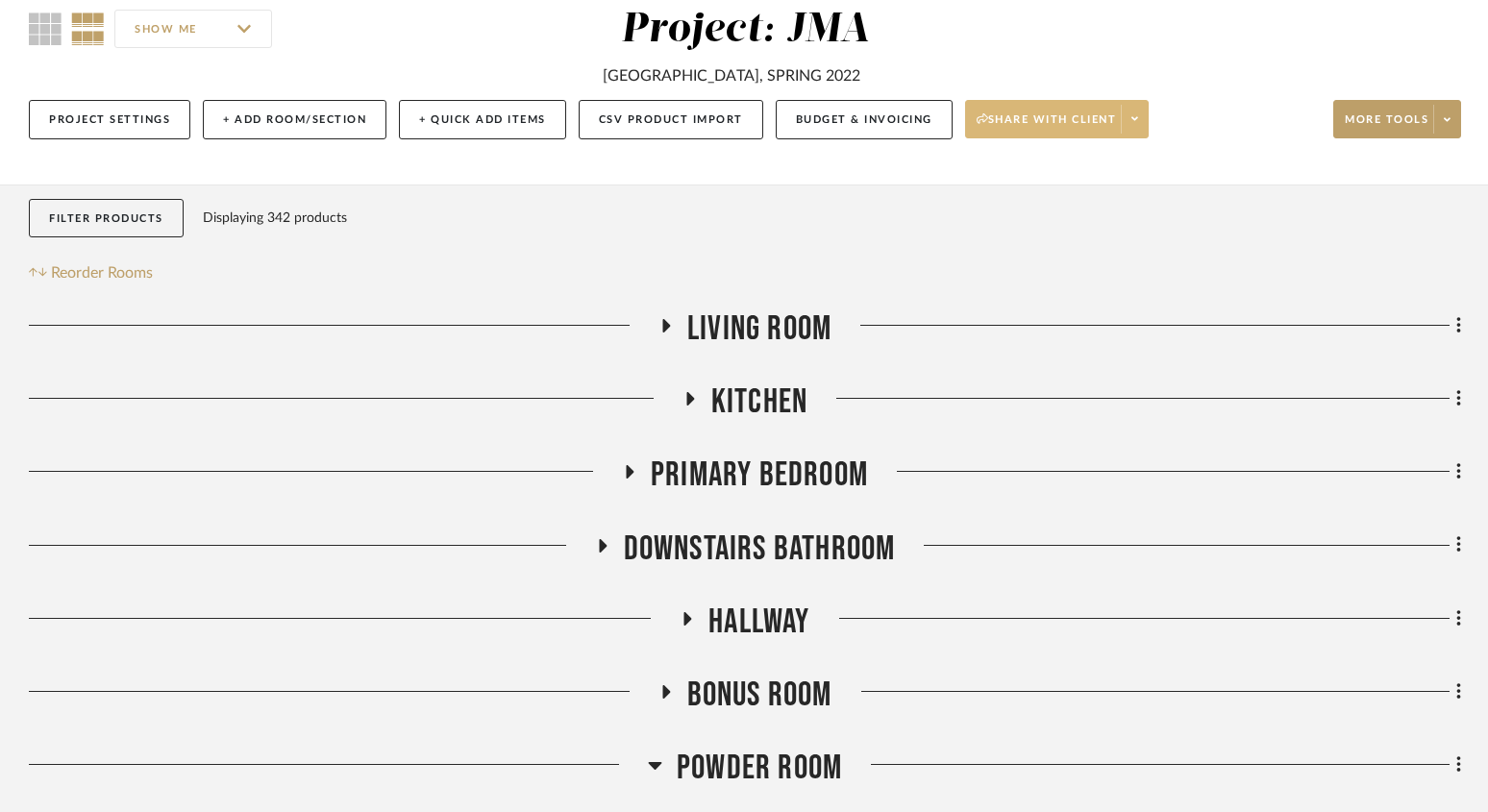
click at [1116, 112] on span "Share with client" at bounding box center [1046, 127] width 140 height 29
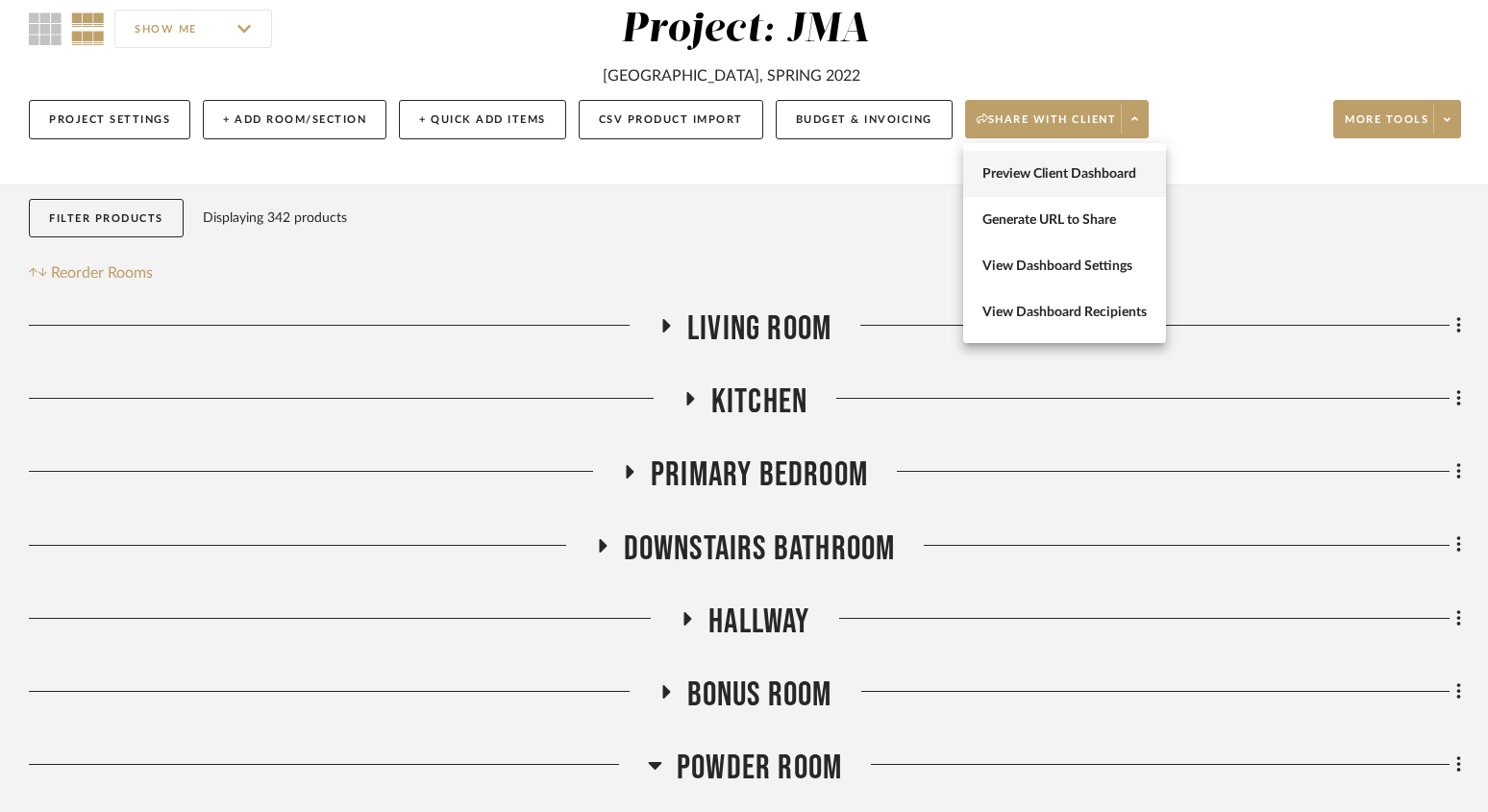
click at [1073, 170] on span "Preview Client Dashboard" at bounding box center [1064, 174] width 165 height 16
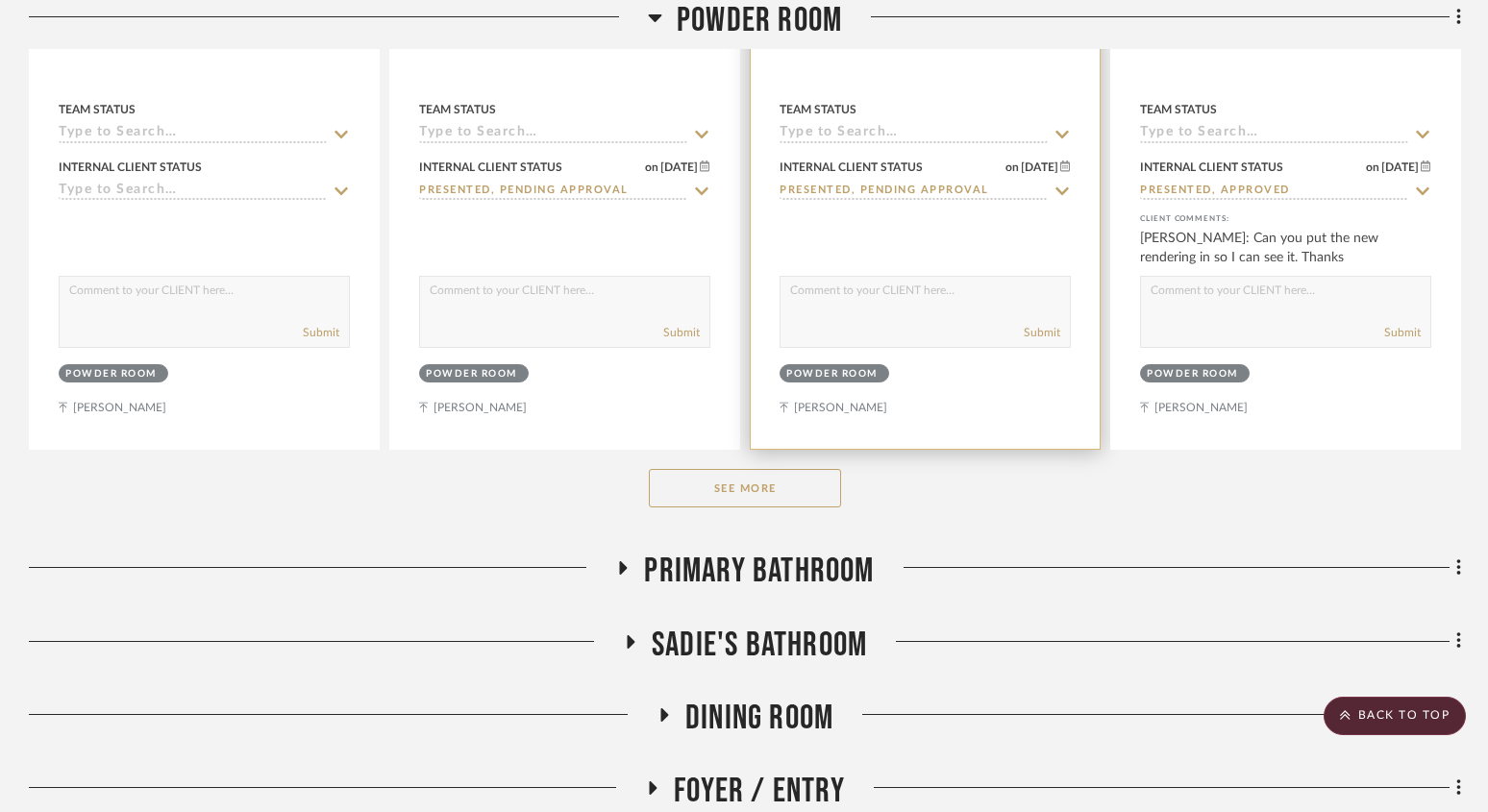
scroll to position [1500, 0]
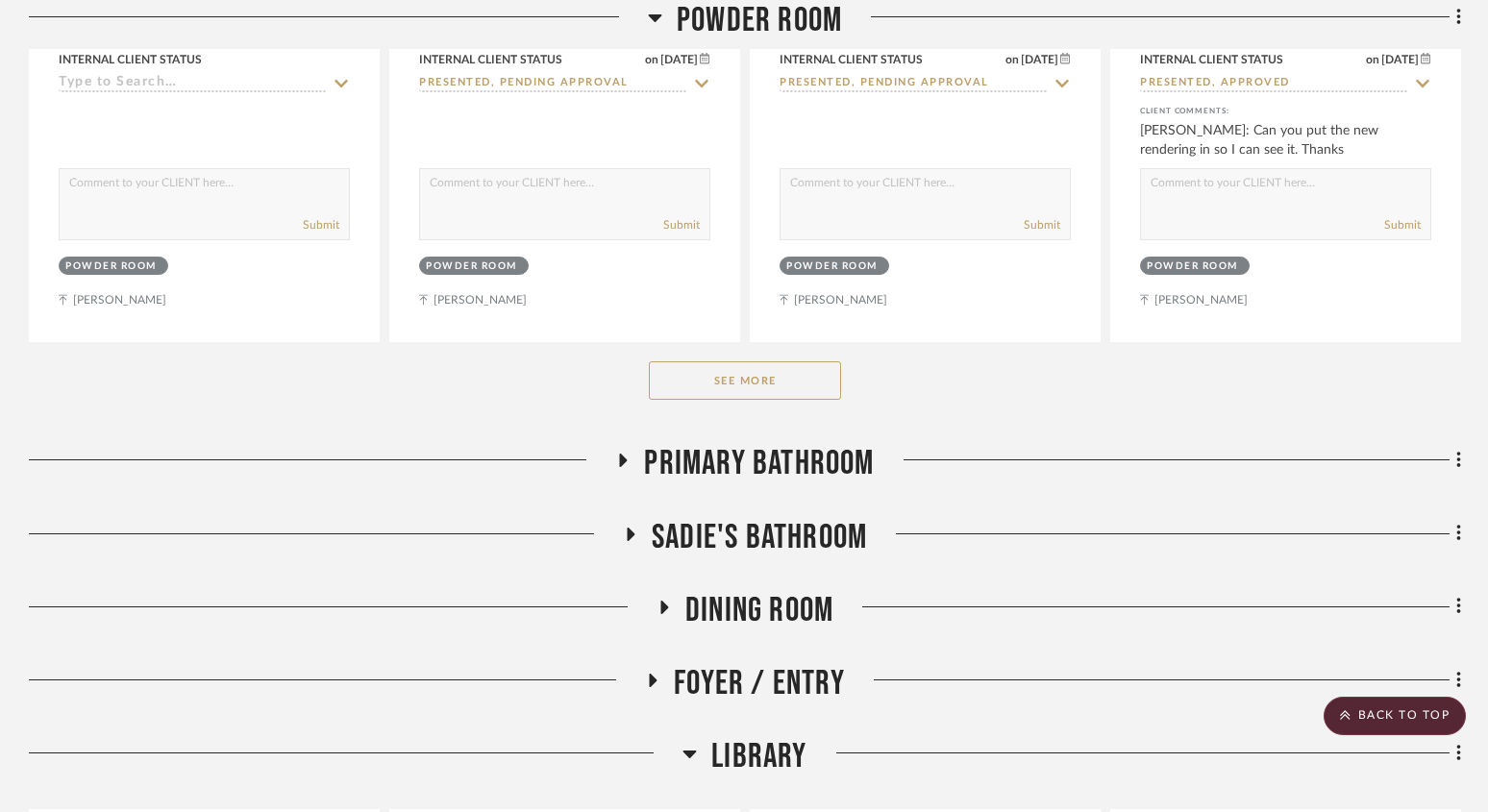
click at [813, 378] on button "See More" at bounding box center [744, 380] width 193 height 39
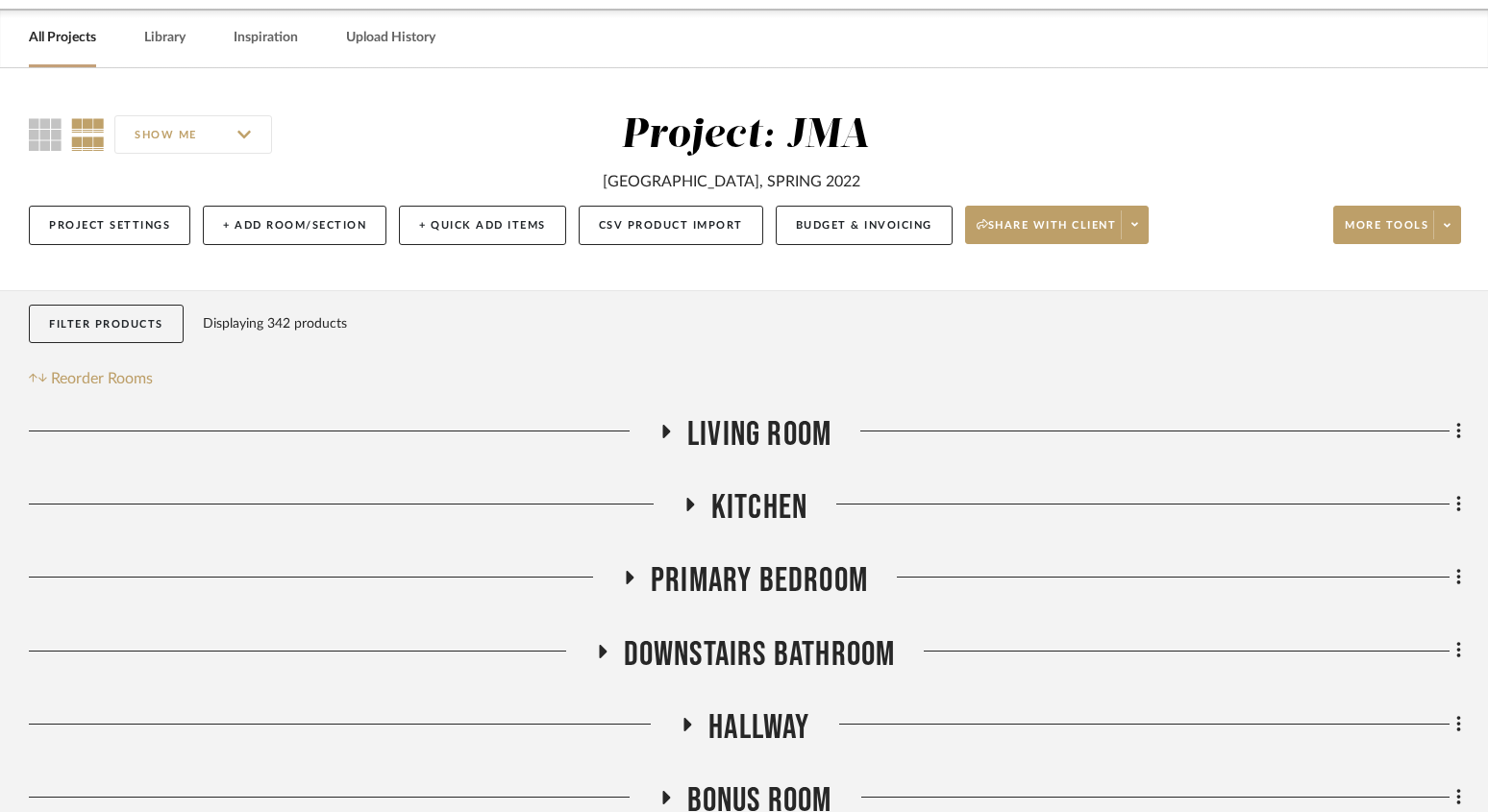
scroll to position [69, 0]
click at [52, 39] on link "All Projects" at bounding box center [62, 39] width 67 height 26
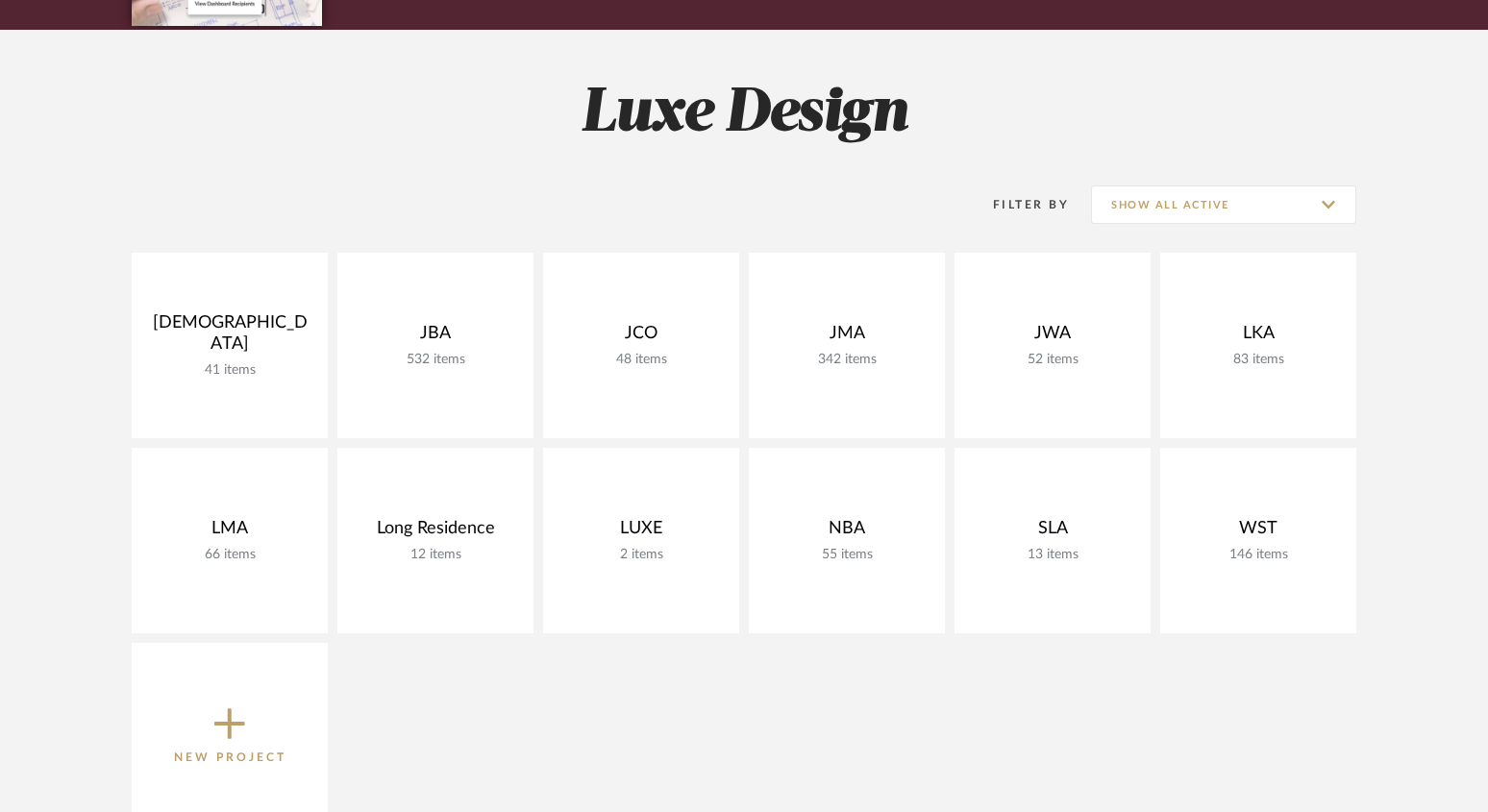
scroll to position [305, 0]
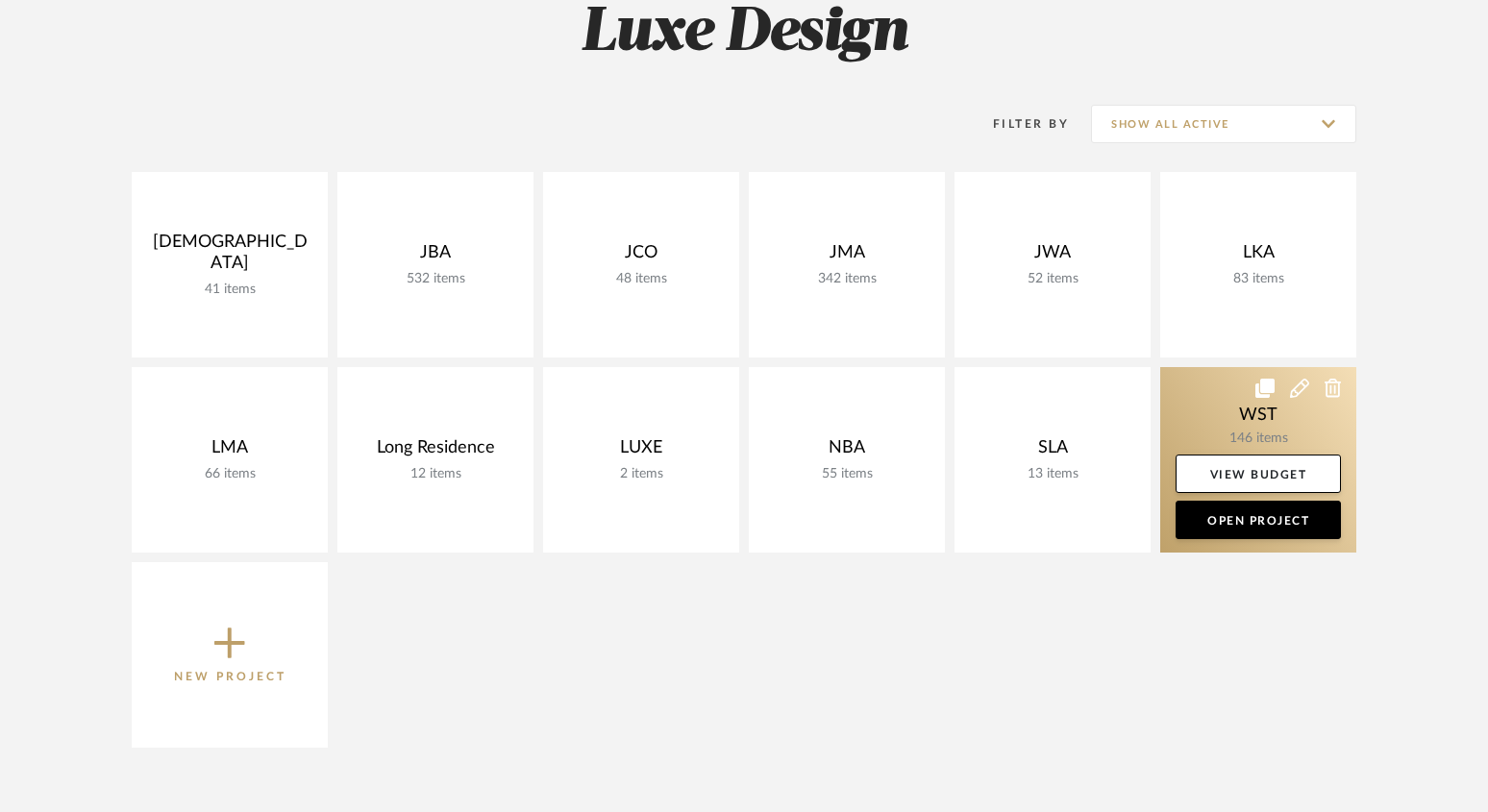
click at [1193, 387] on link at bounding box center [1258, 460] width 196 height 186
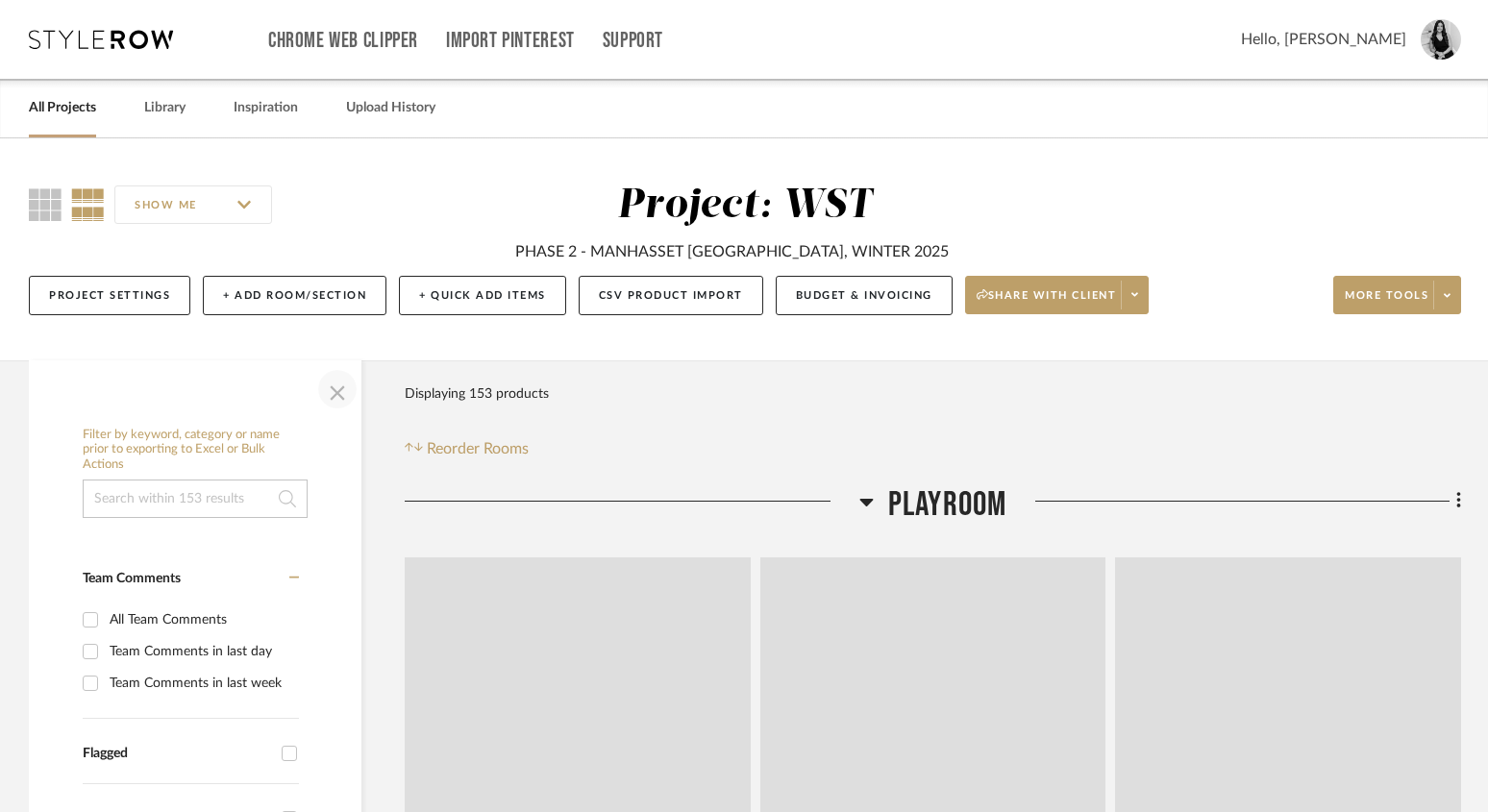
click at [335, 398] on span "button" at bounding box center [338, 389] width 46 height 46
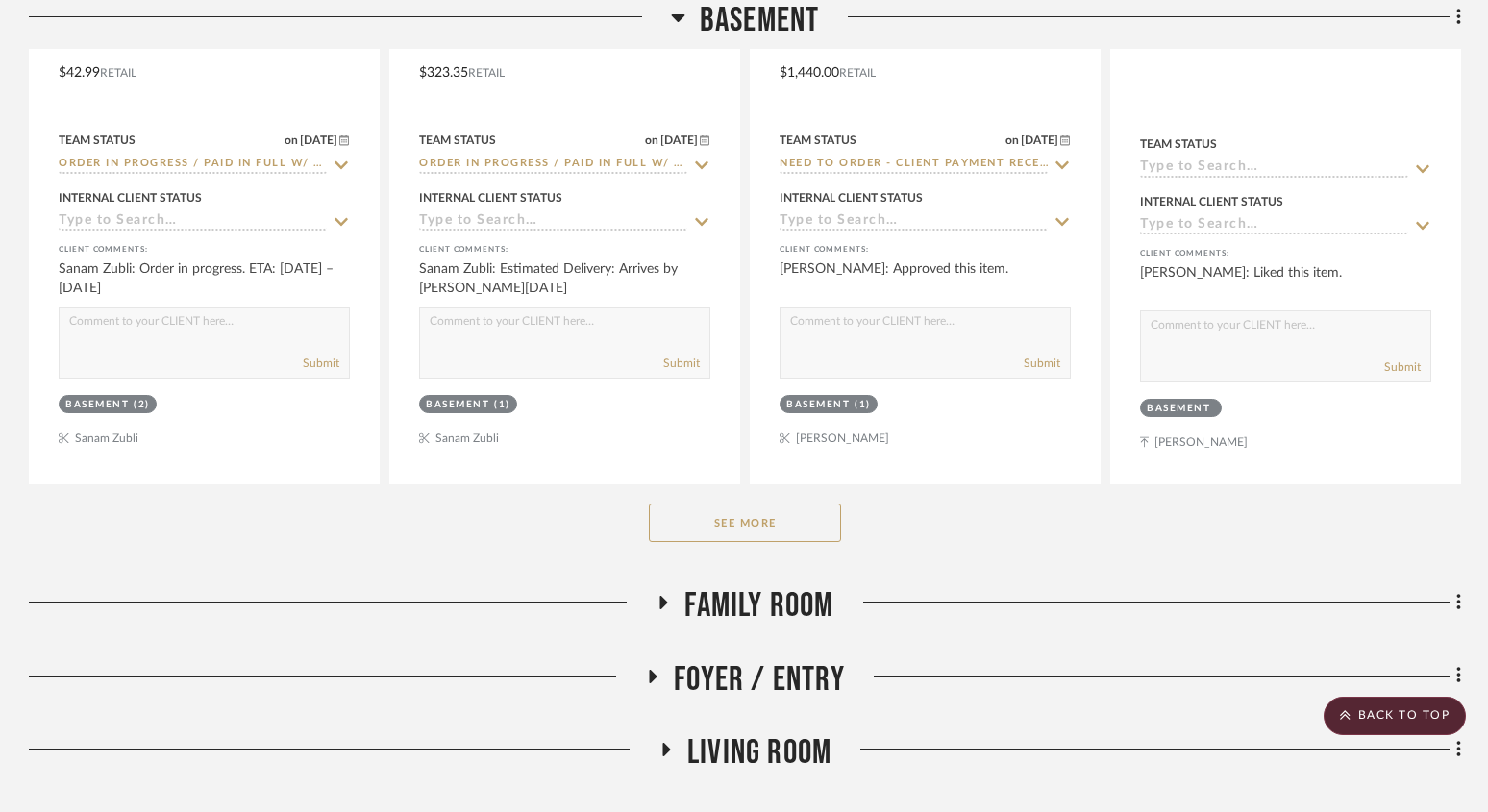
scroll to position [1937, 0]
click at [778, 522] on button "See More" at bounding box center [744, 522] width 193 height 39
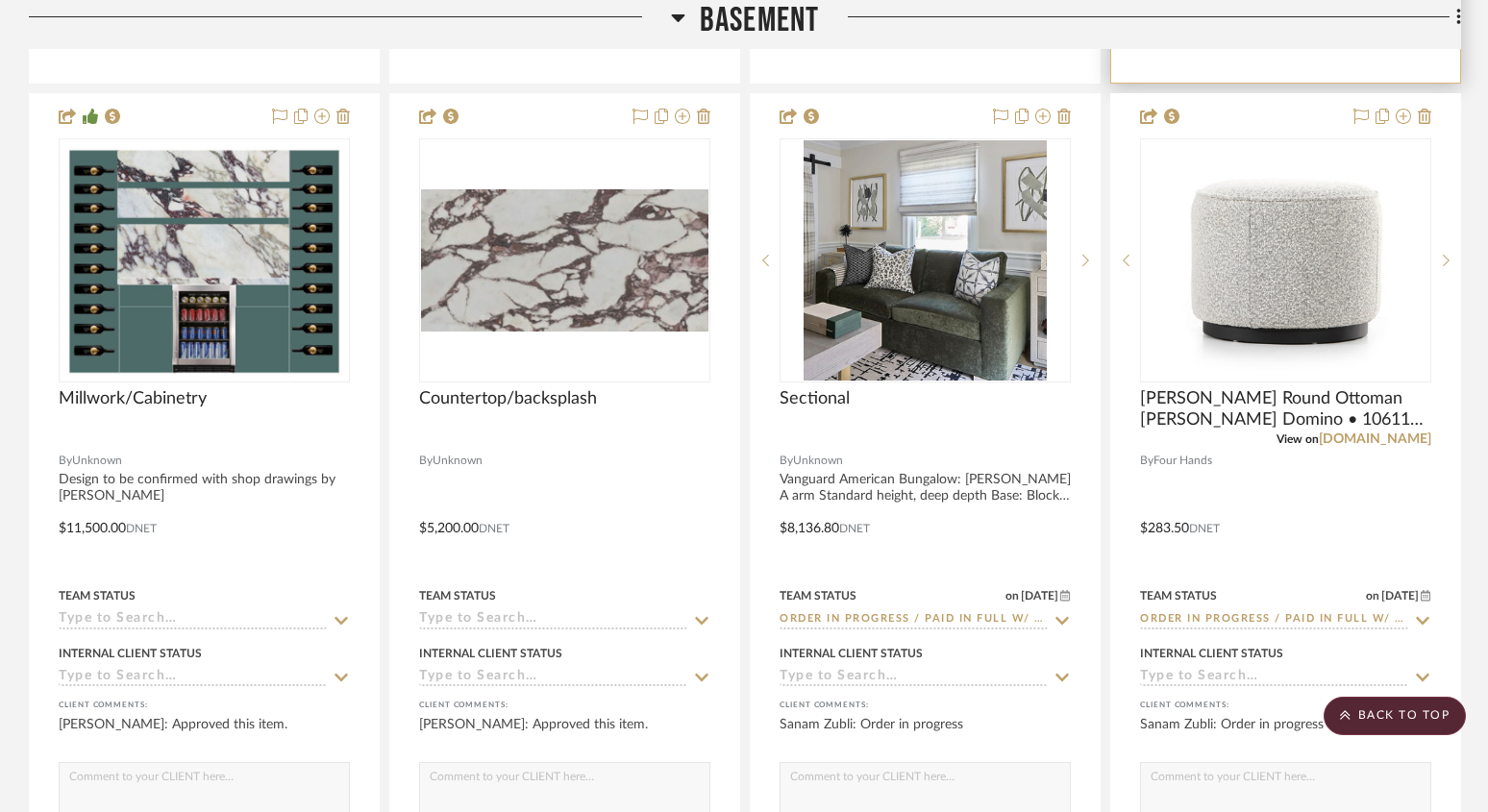
scroll to position [3192, 0]
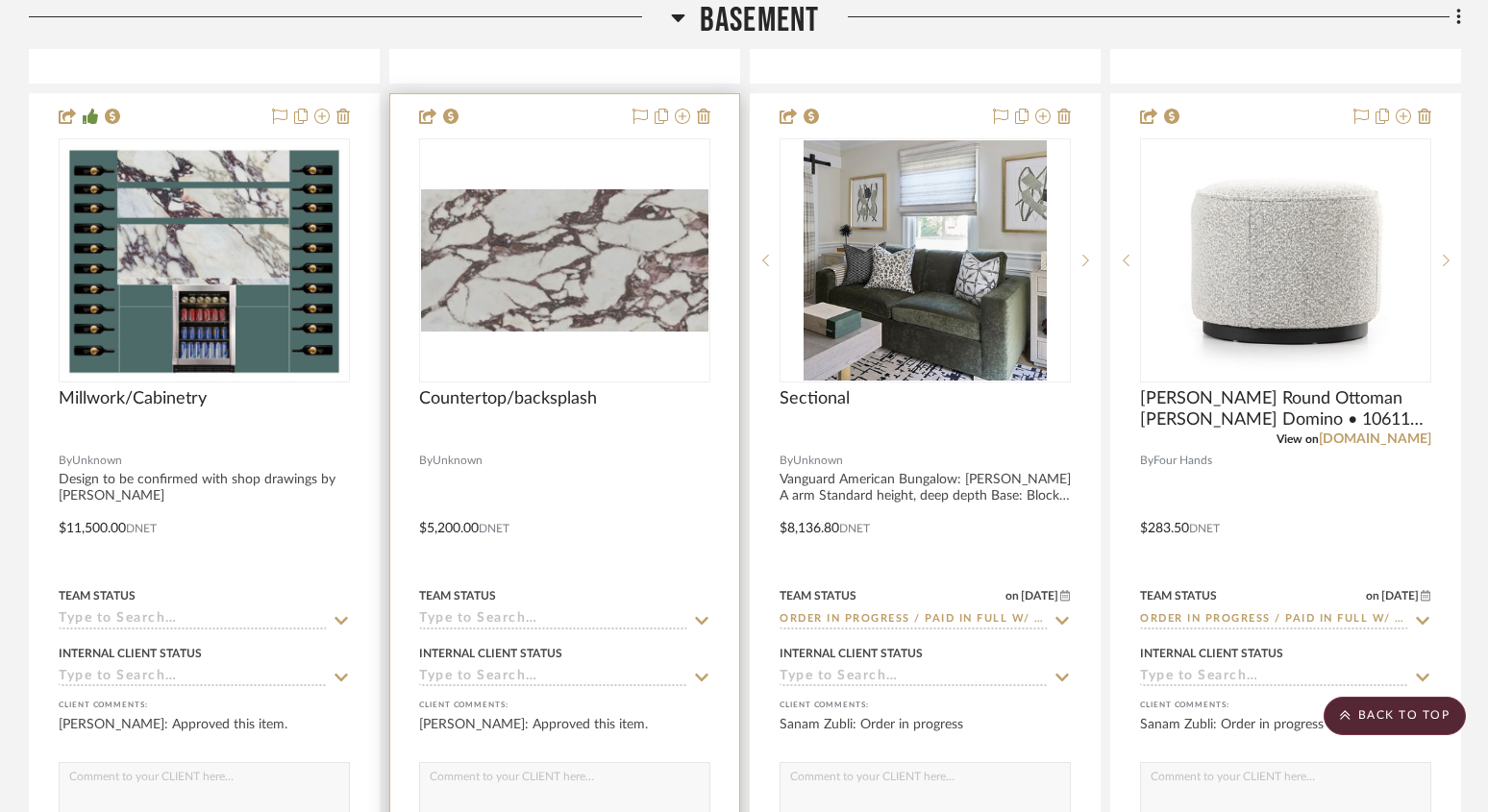
click at [698, 613] on icon at bounding box center [702, 620] width 17 height 15
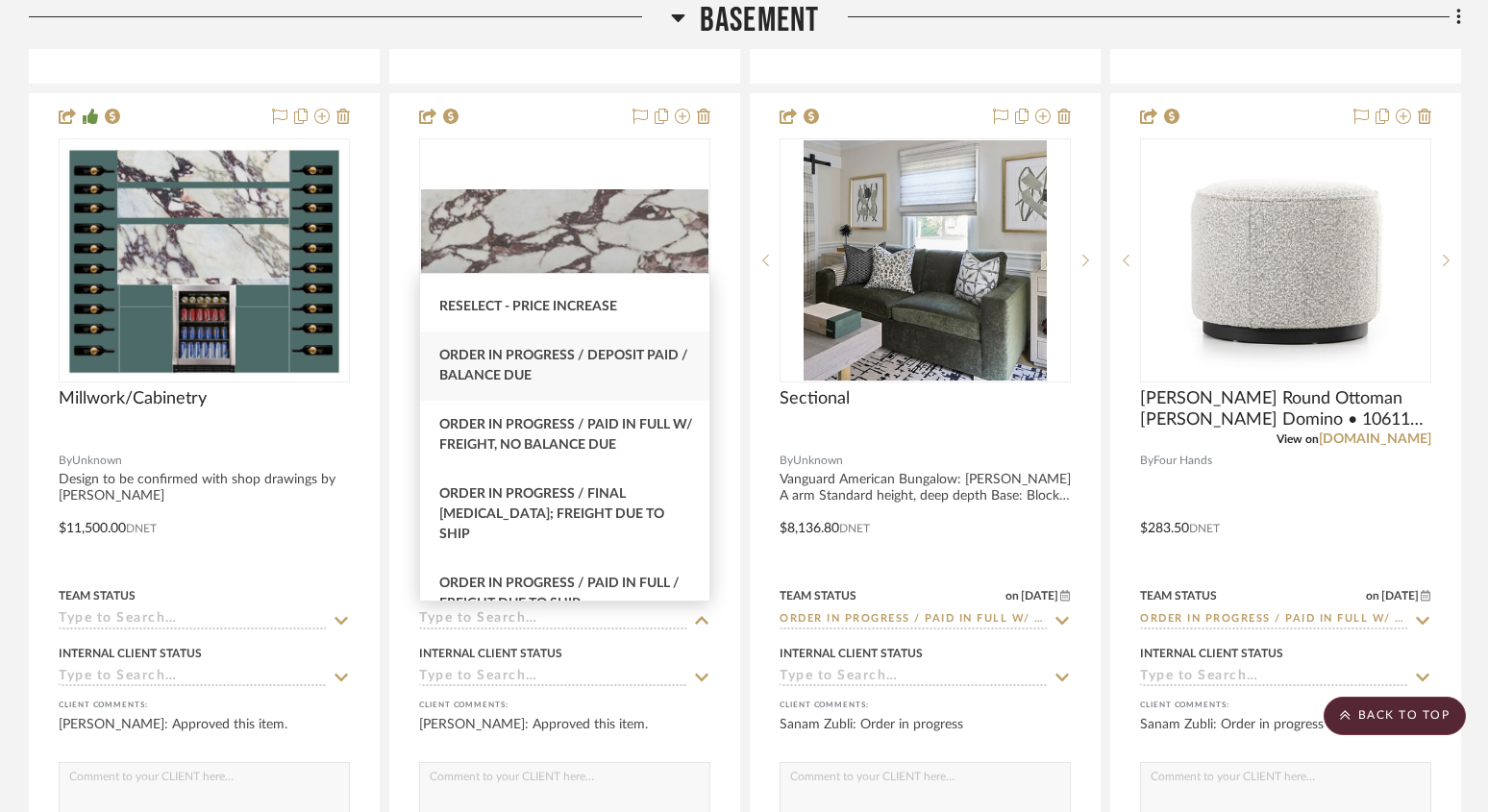
scroll to position [1947, 0]
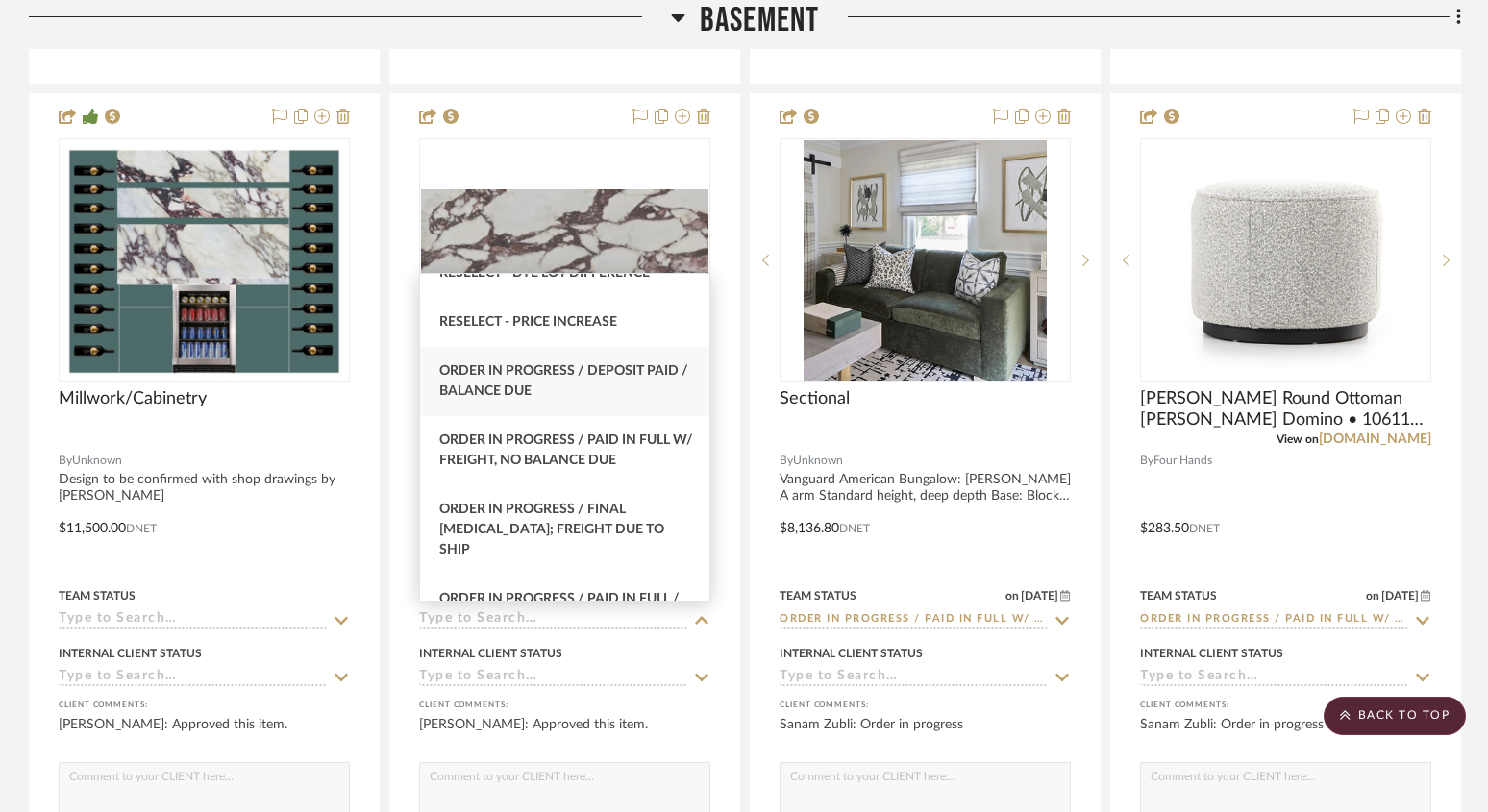
click at [605, 387] on div "Order in Progress / Deposit Paid / Balance due" at bounding box center [564, 380] width 289 height 69
type input "[DATE]"
type input "Order in Progress / Deposit Paid / Balance due"
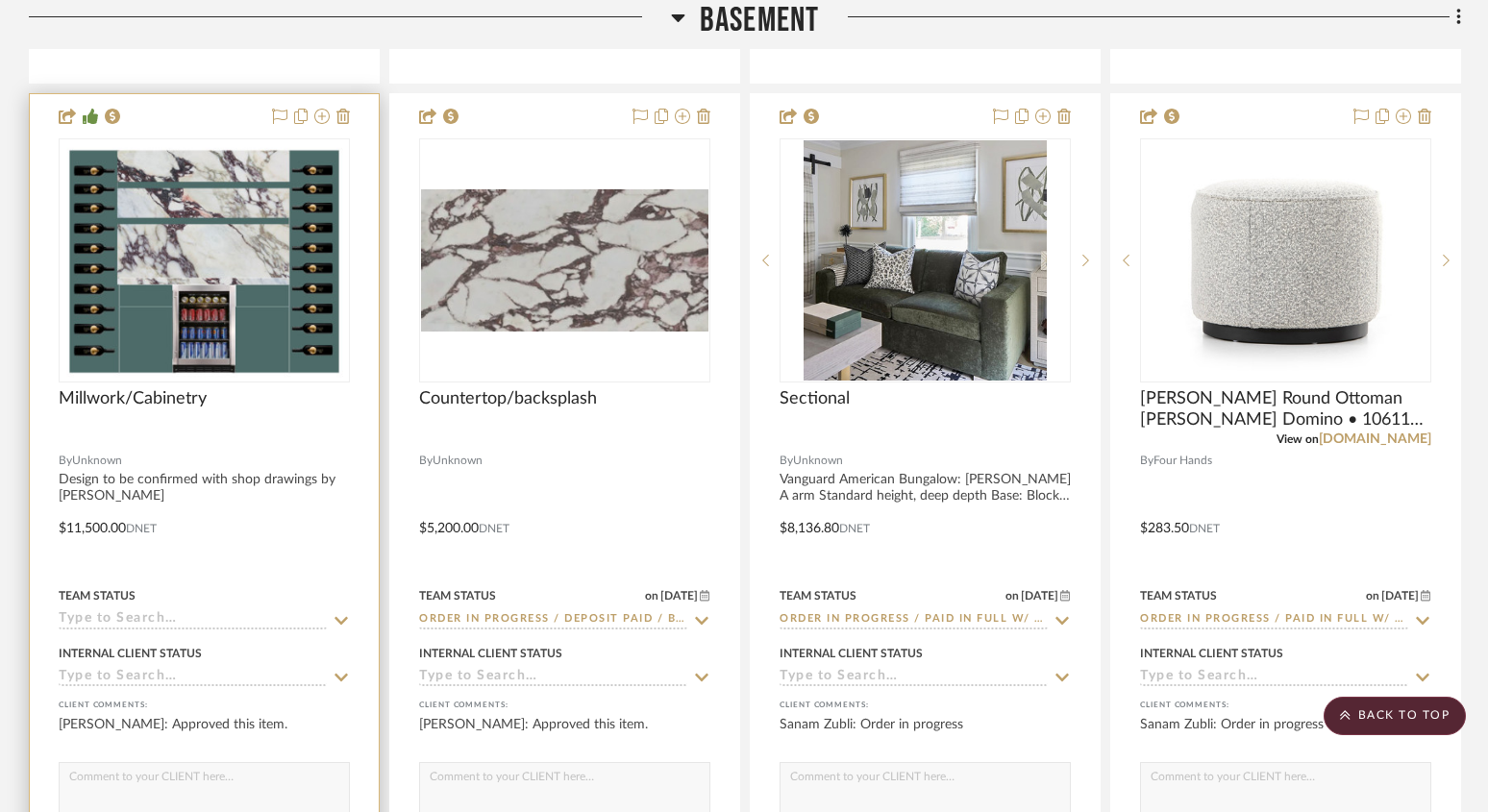
click at [335, 619] on icon at bounding box center [341, 620] width 17 height 15
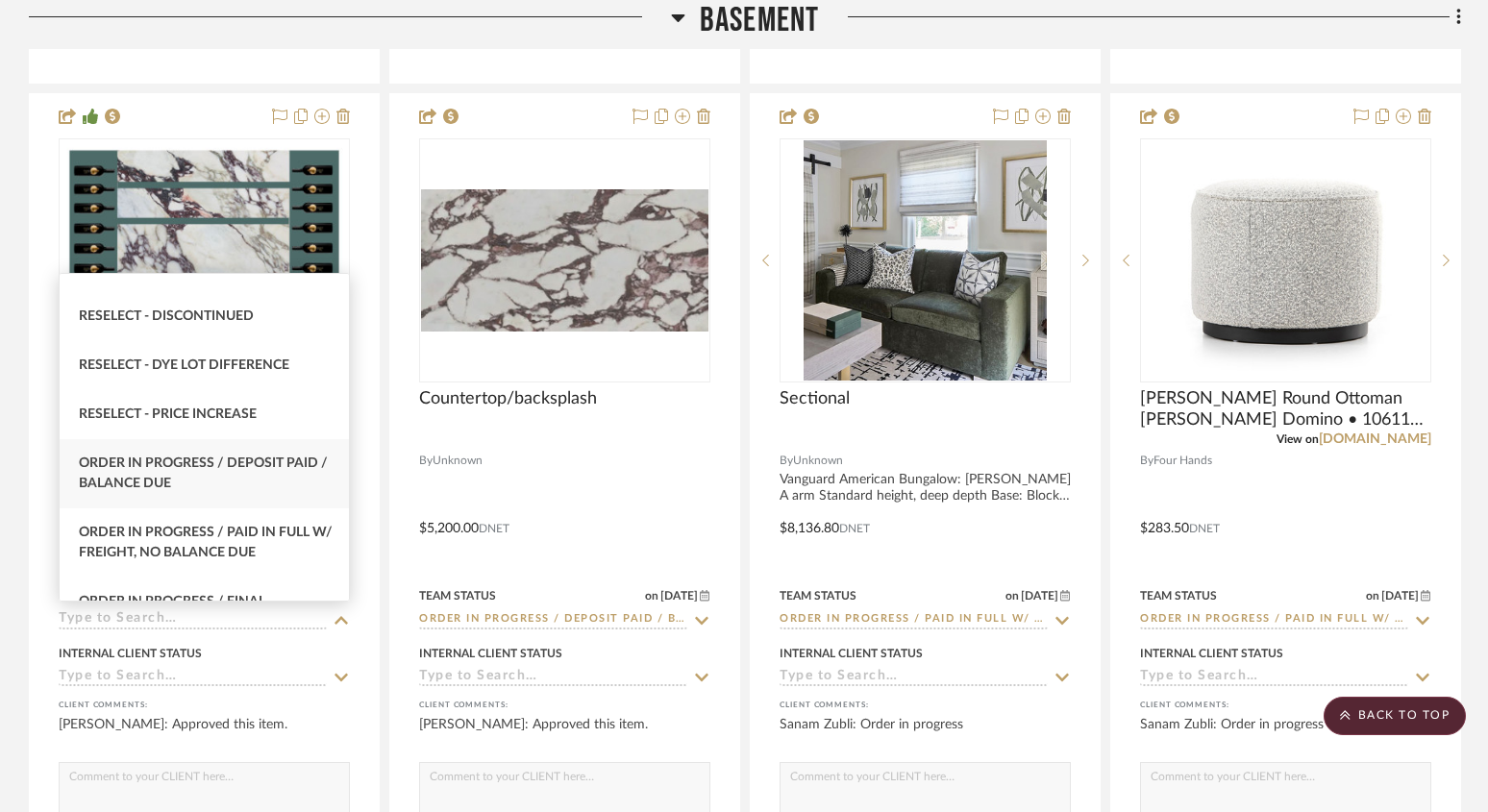
scroll to position [1855, 0]
click at [273, 480] on div "Order in Progress / Deposit Paid / Balance due" at bounding box center [204, 473] width 289 height 69
type input "[DATE]"
type input "Order in Progress / Deposit Paid / Balance due"
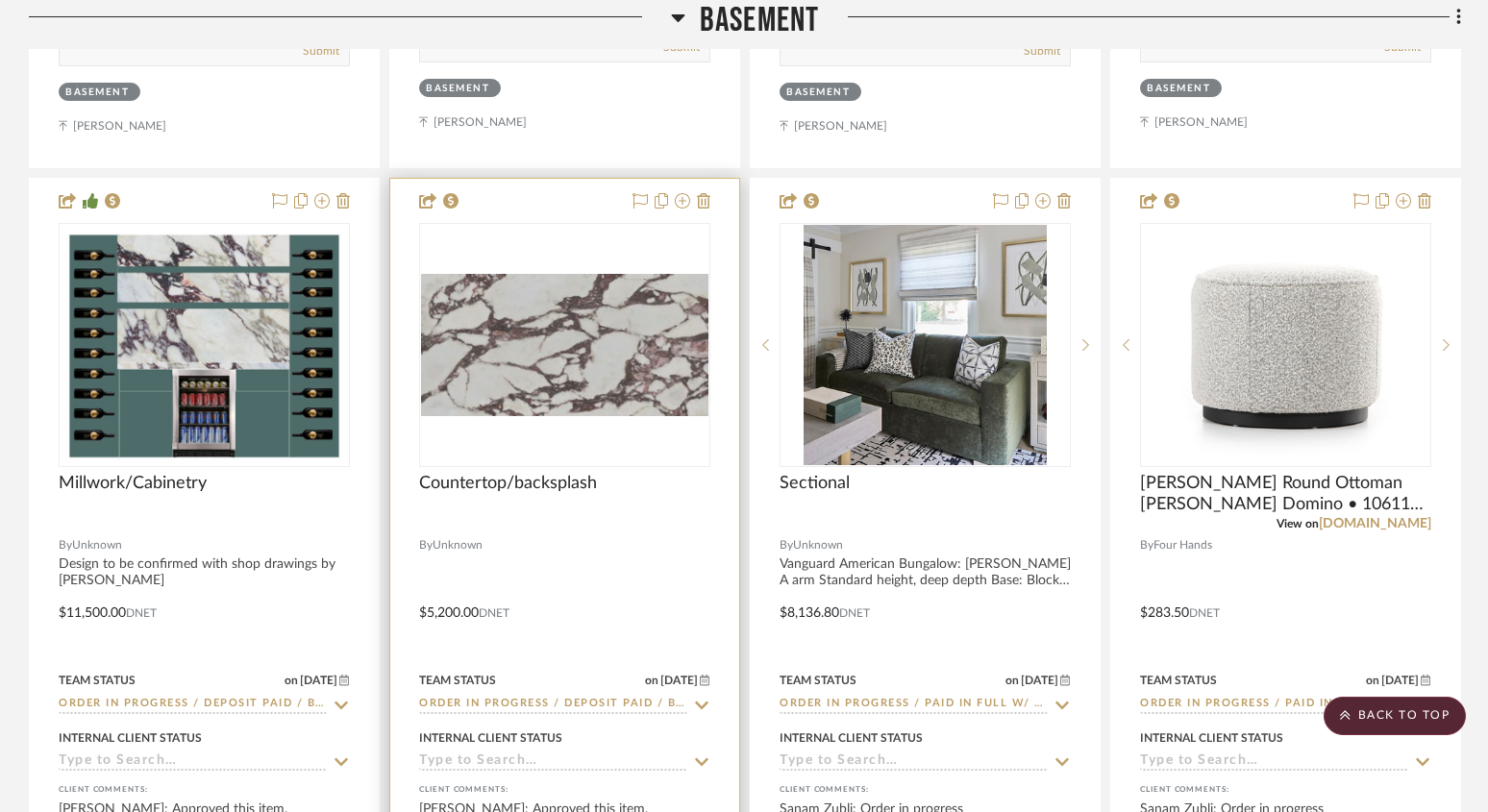
scroll to position [3104, 0]
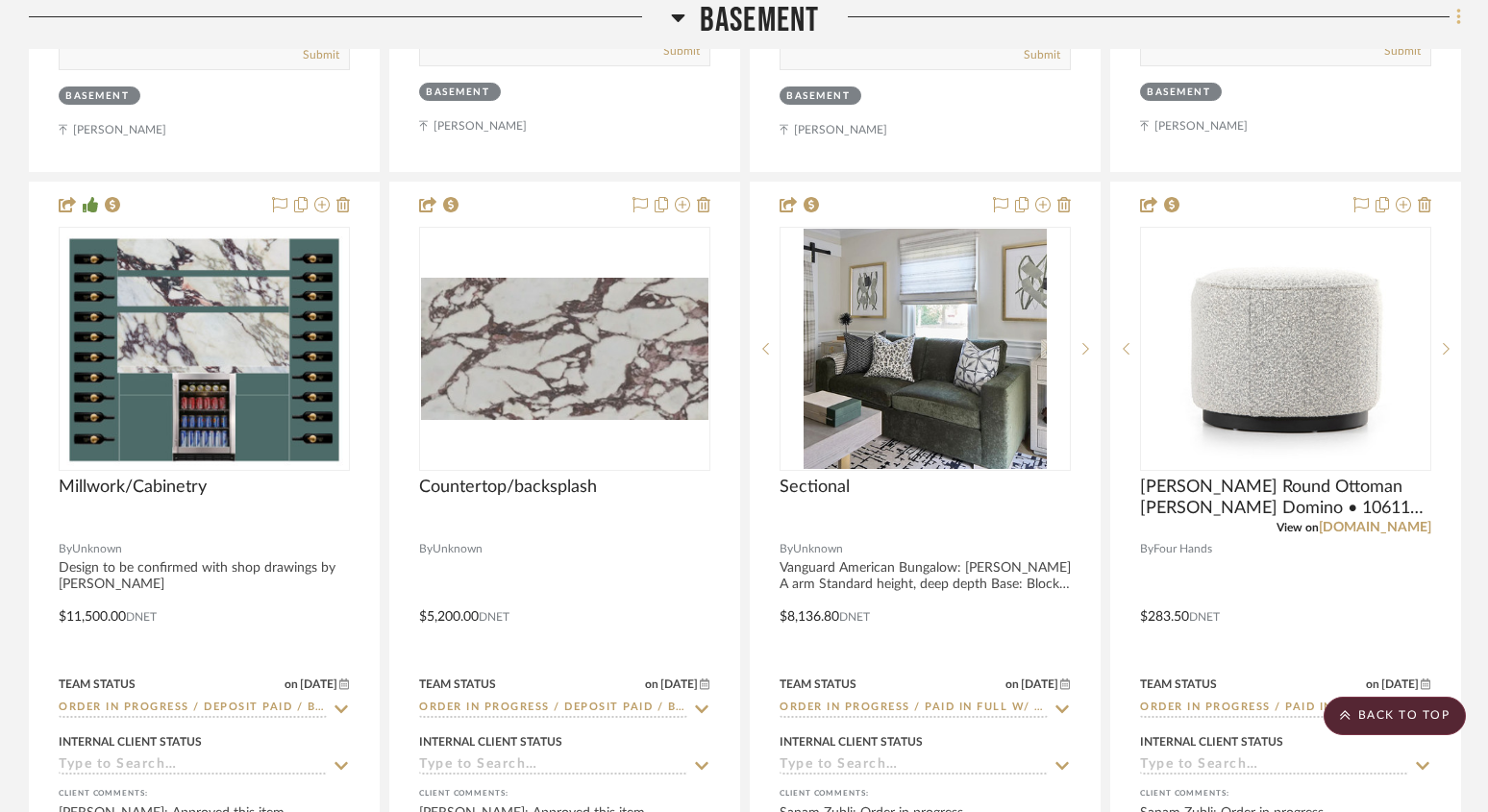
click at [1457, 18] on icon at bounding box center [1458, 16] width 4 height 16
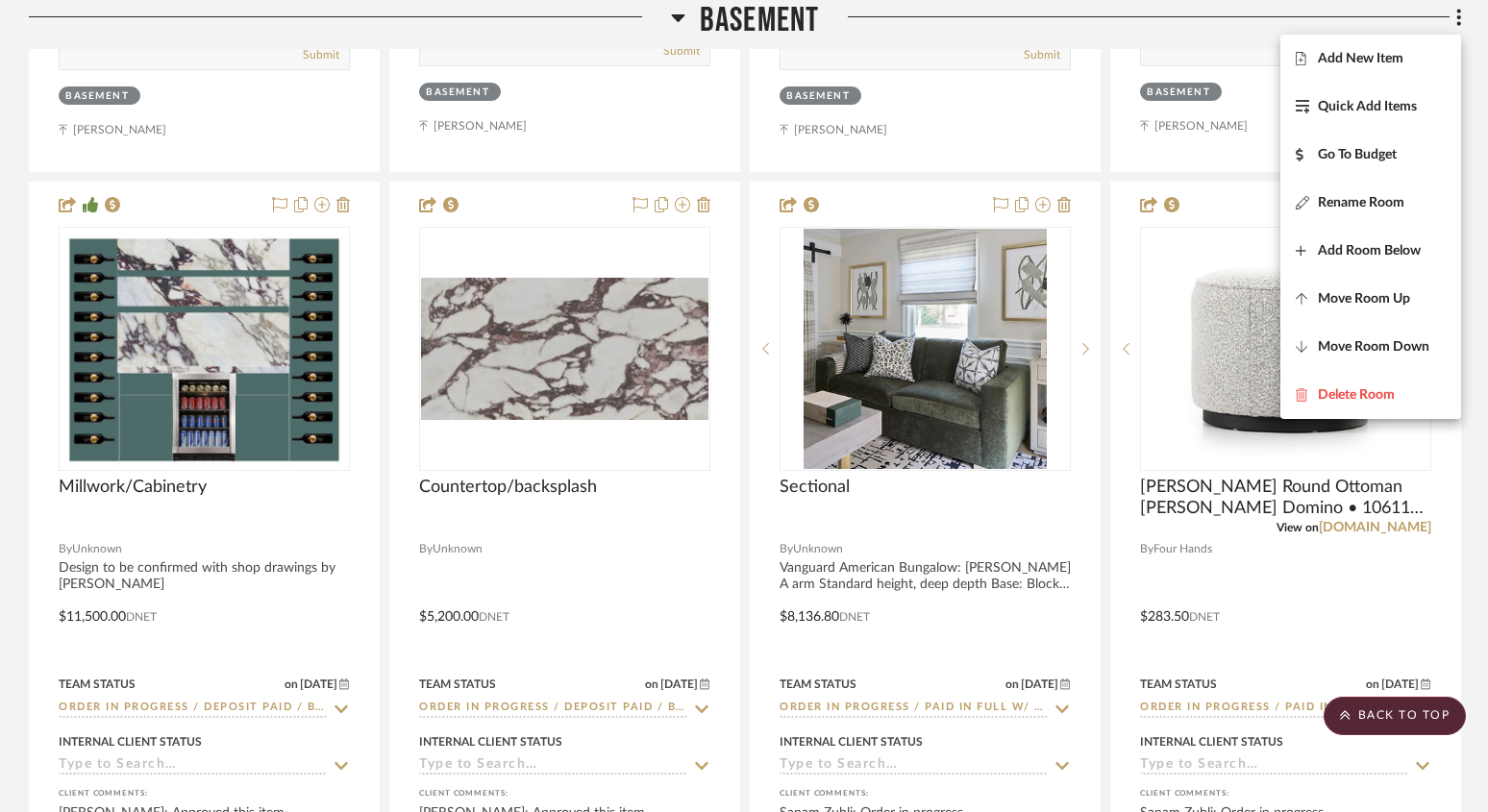
click at [1480, 38] on div at bounding box center [744, 406] width 1488 height 812
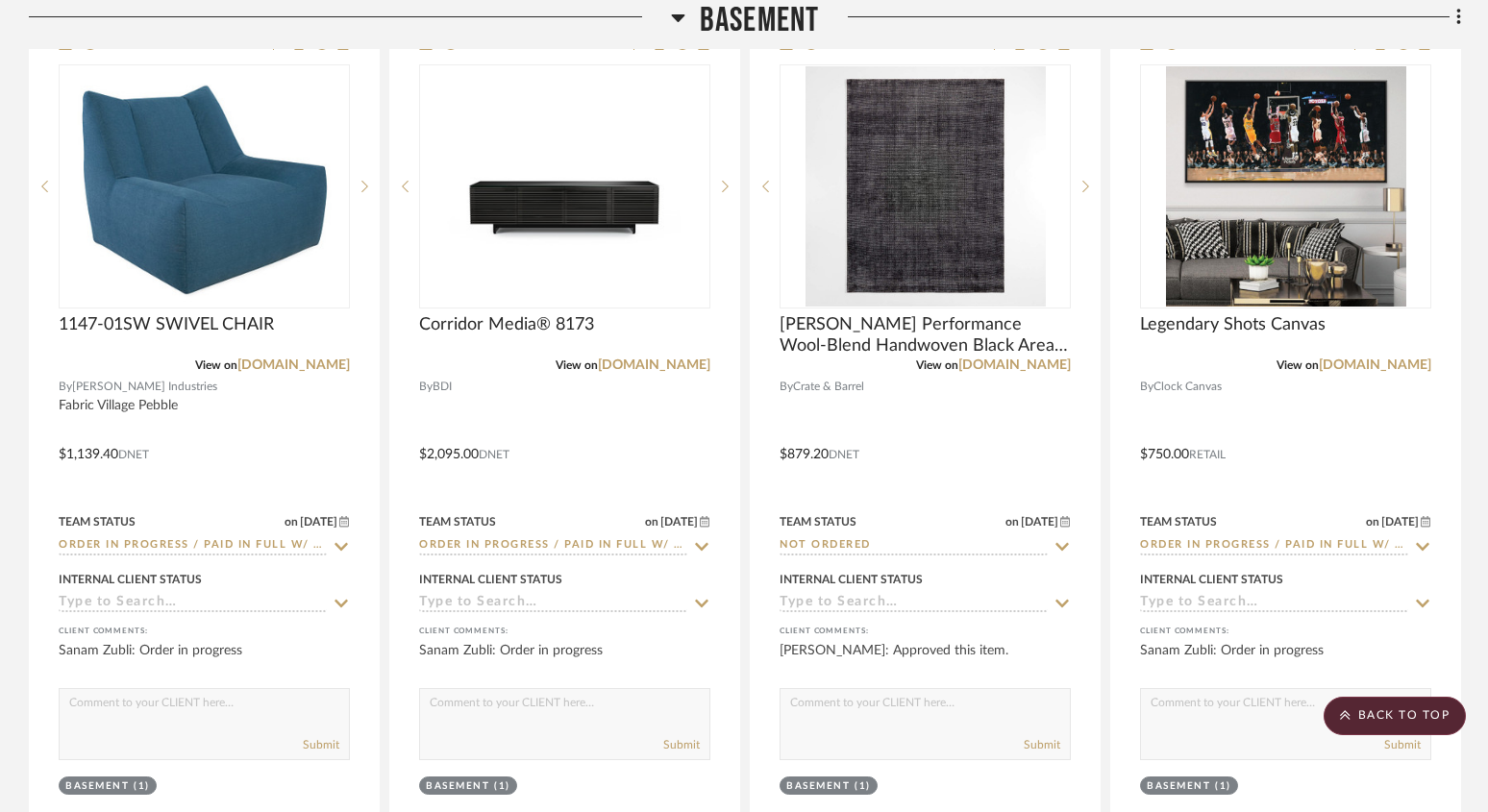
scroll to position [4118, 0]
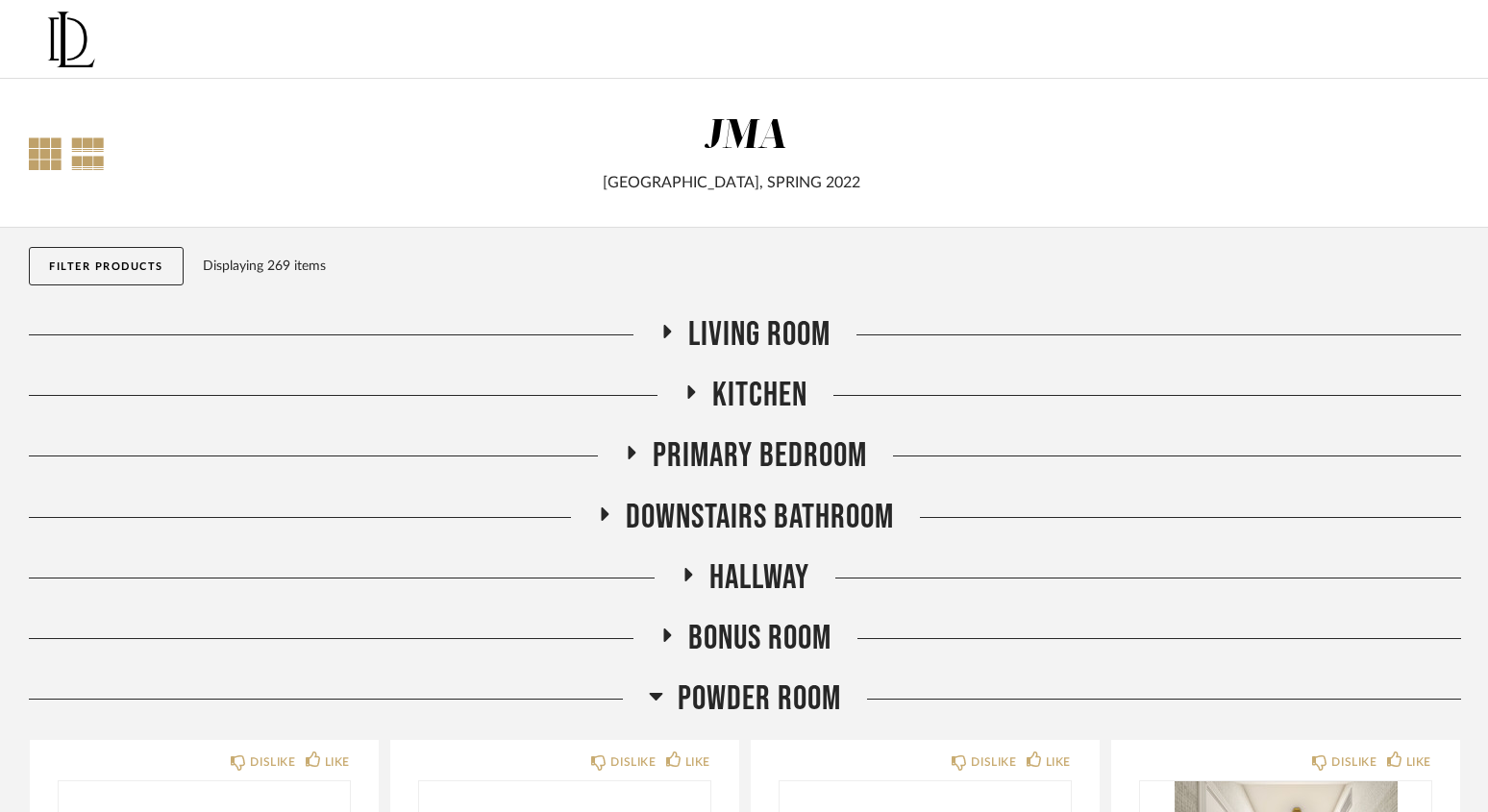
click at [33, 138] on div at bounding box center [46, 154] width 33 height 33
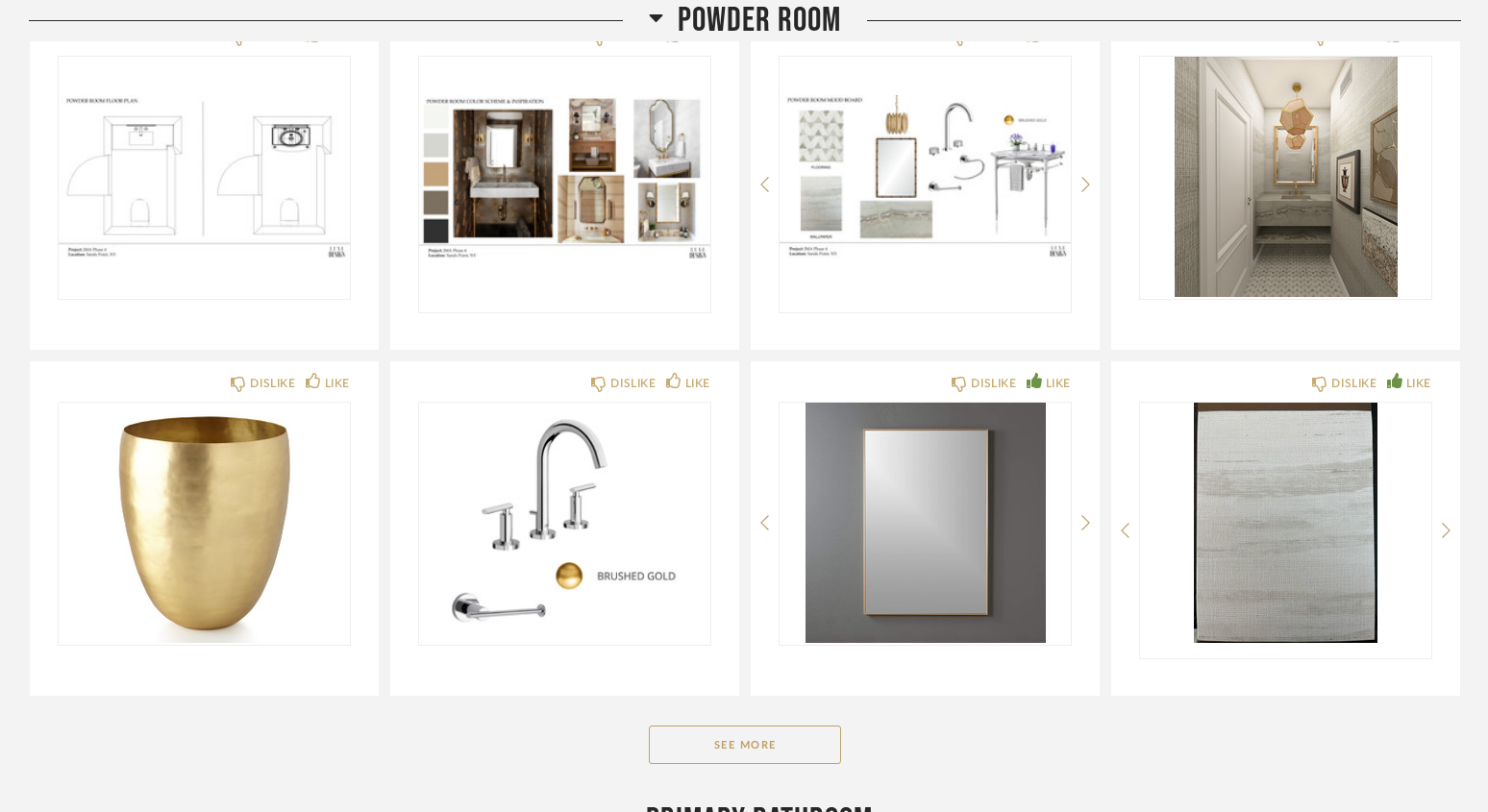
scroll to position [725, 0]
click at [798, 745] on button "See More" at bounding box center [744, 743] width 193 height 39
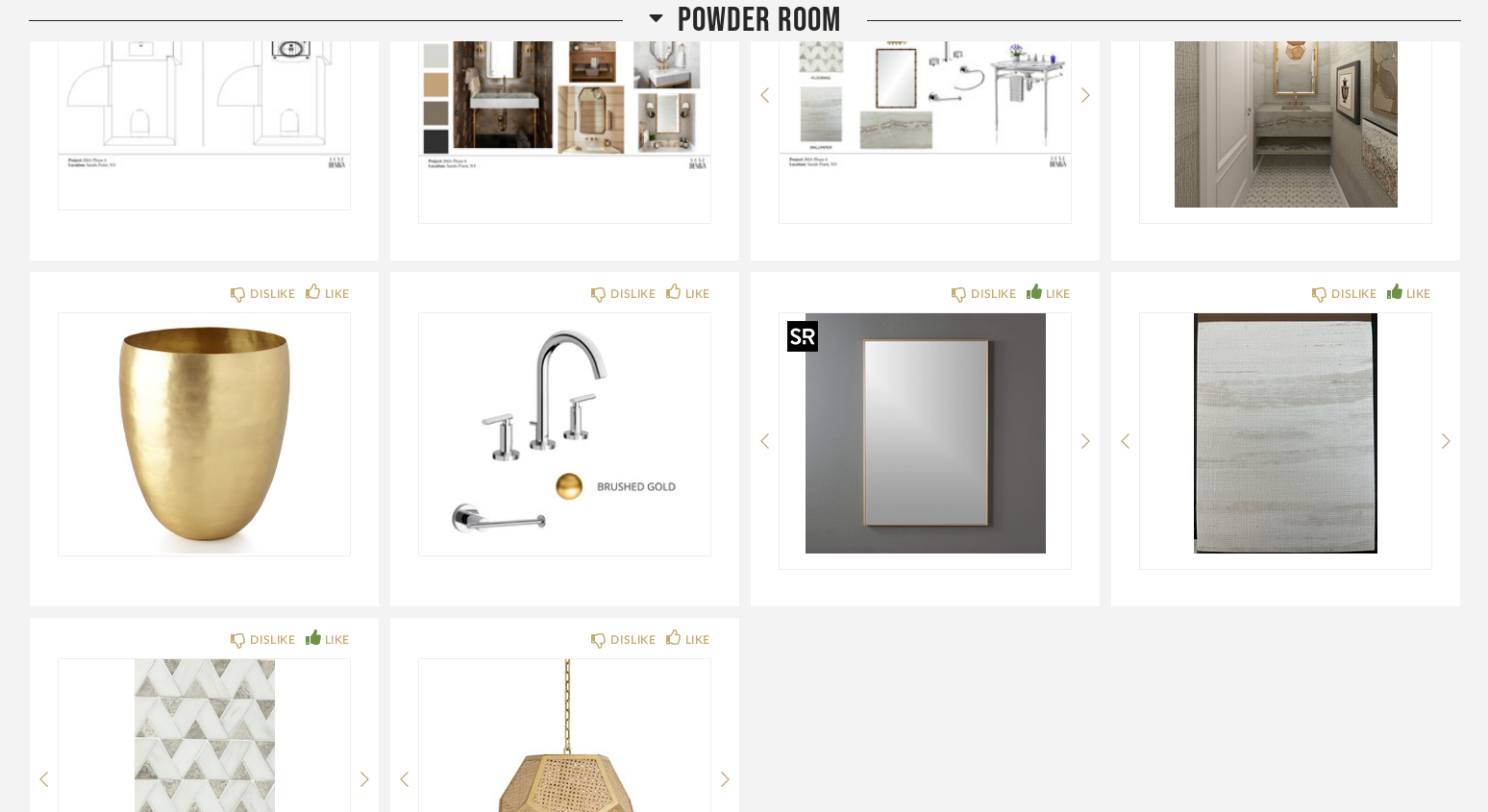
scroll to position [777, 0]
